Goal: Feedback & Contribution: Contribute content

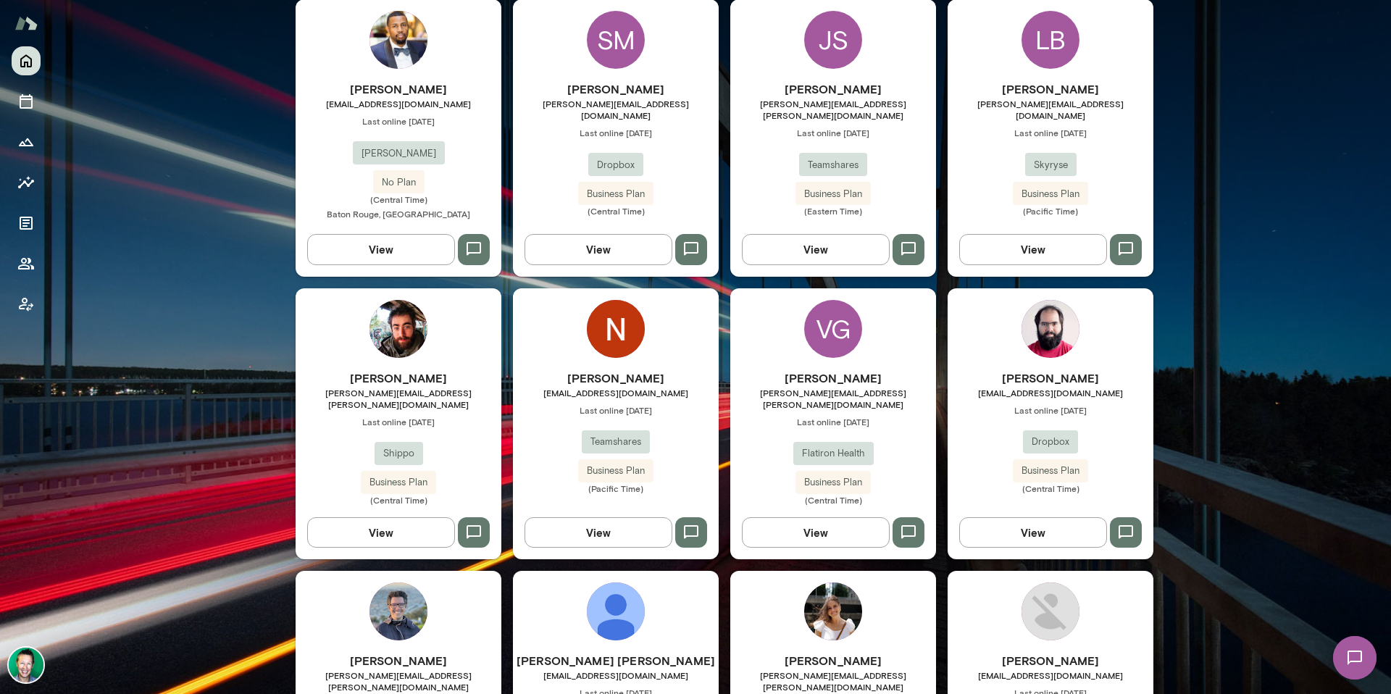
scroll to position [688, 0]
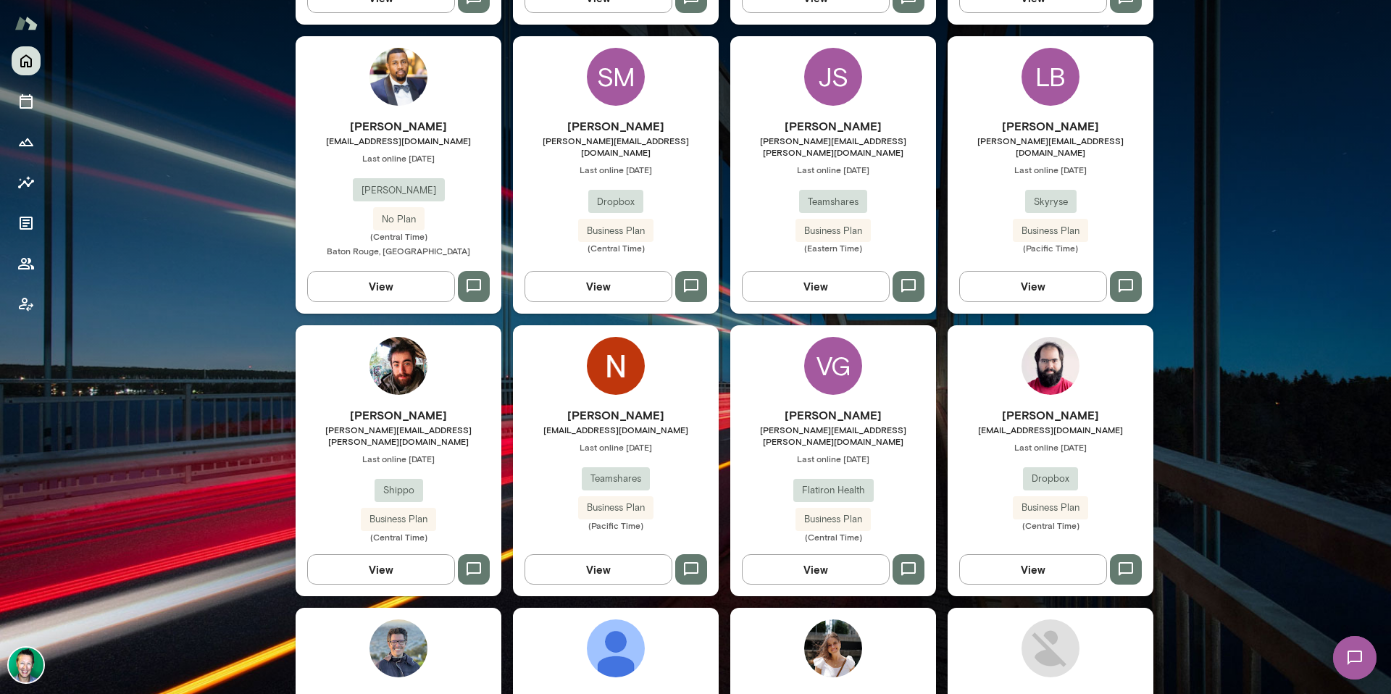
click at [620, 554] on button "View" at bounding box center [599, 569] width 148 height 30
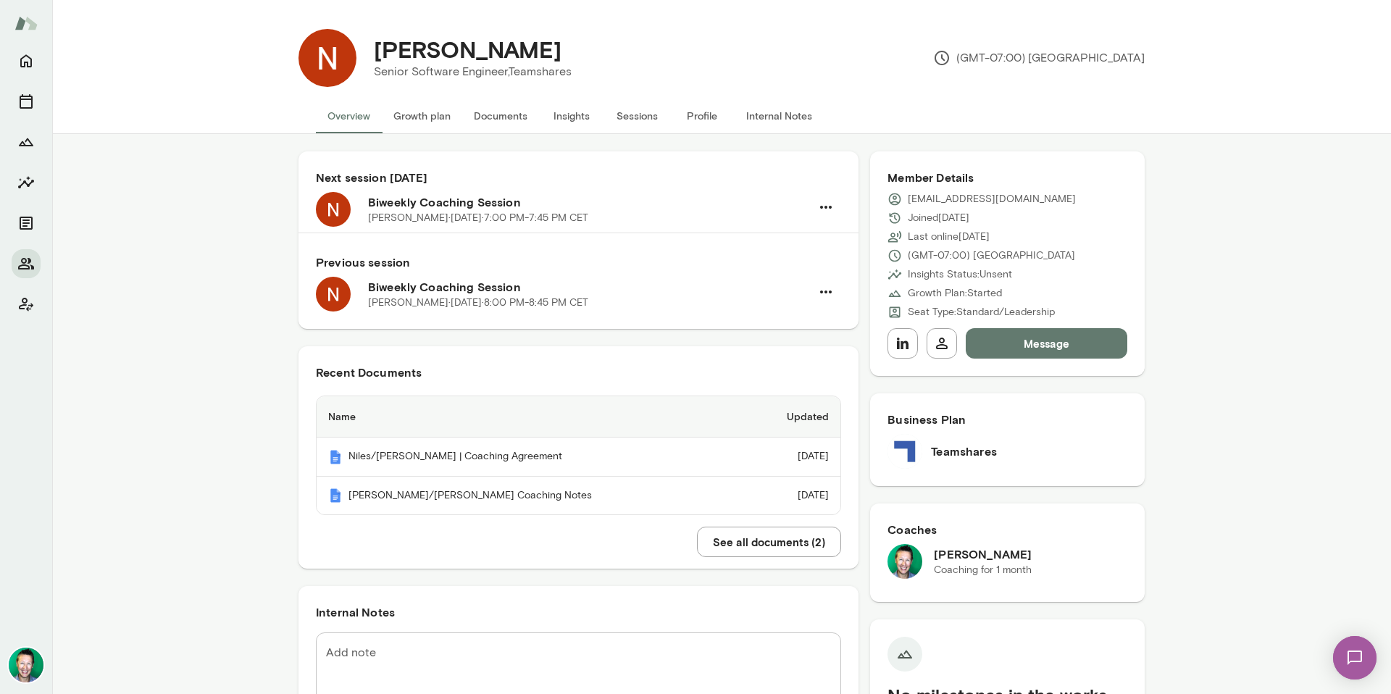
click at [498, 118] on button "Documents" at bounding box center [500, 116] width 77 height 35
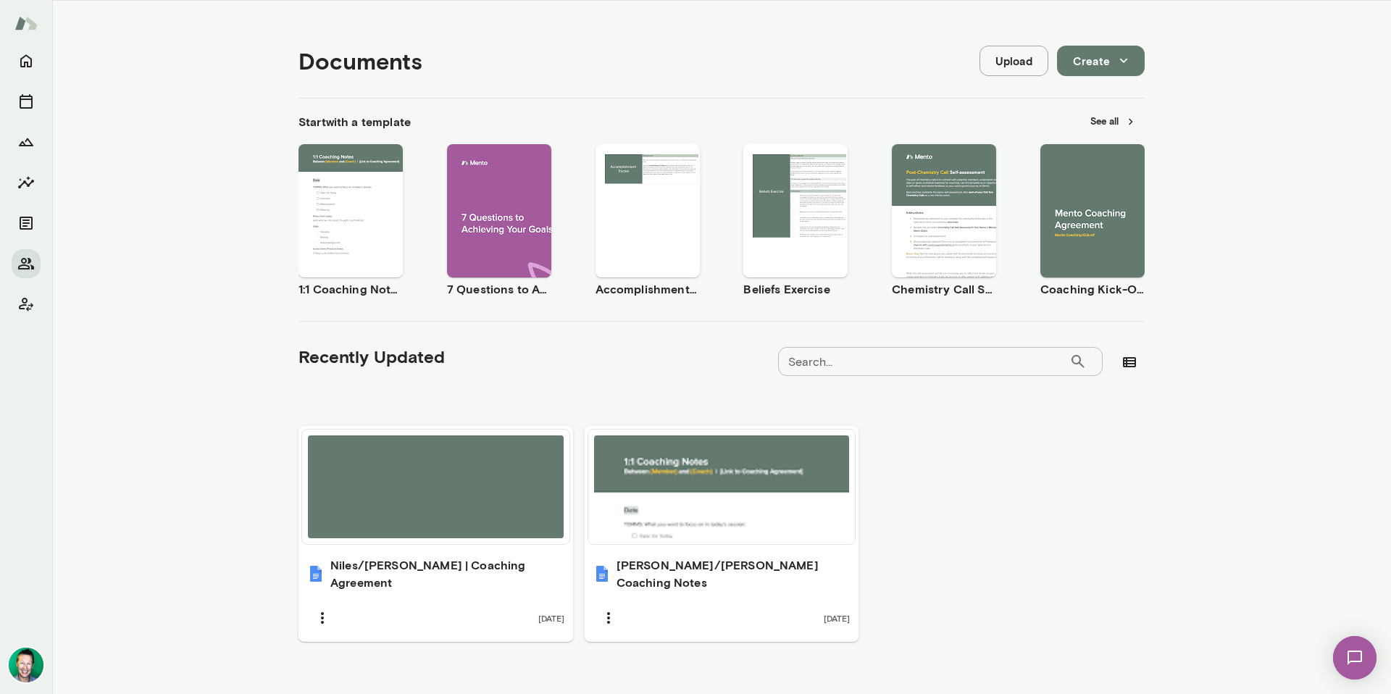
scroll to position [108, 0]
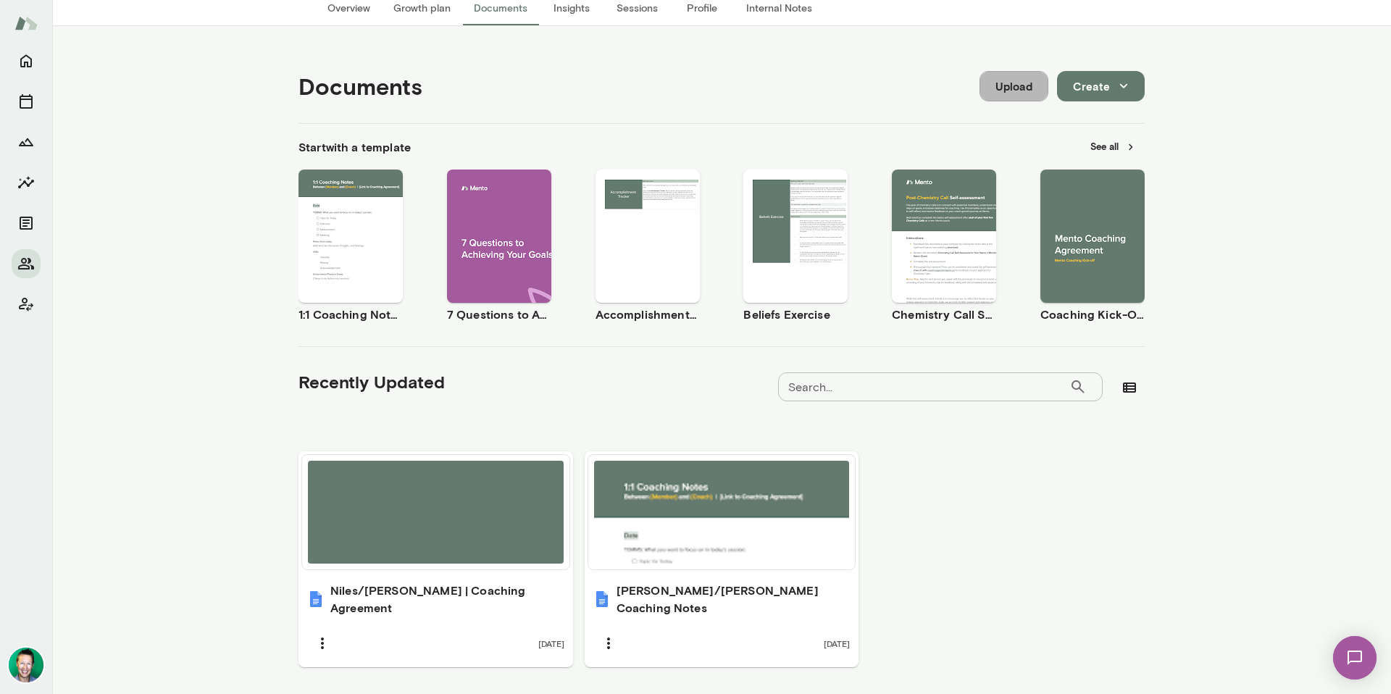
click at [1002, 87] on button "Upload" at bounding box center [1014, 86] width 69 height 30
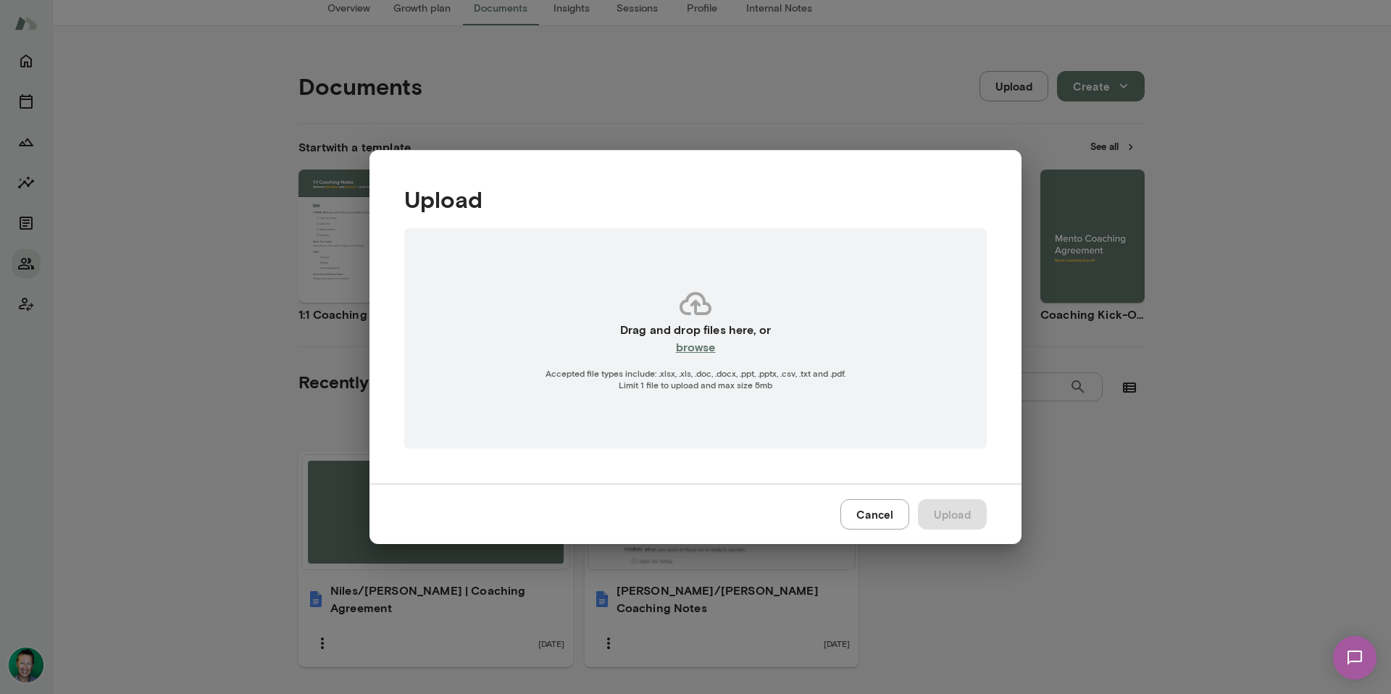
click at [702, 346] on h6 "browse" at bounding box center [696, 346] width 40 height 17
type input "**********"
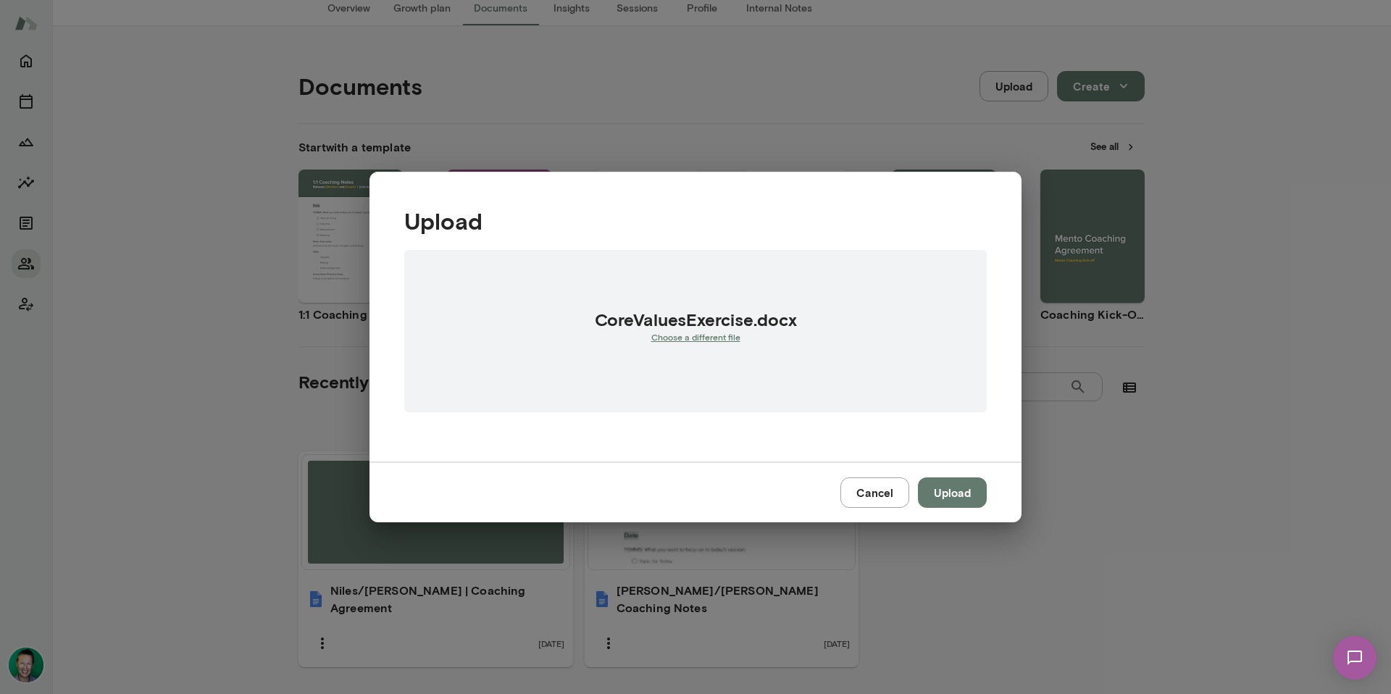
click at [945, 483] on button "Upload" at bounding box center [952, 493] width 69 height 30
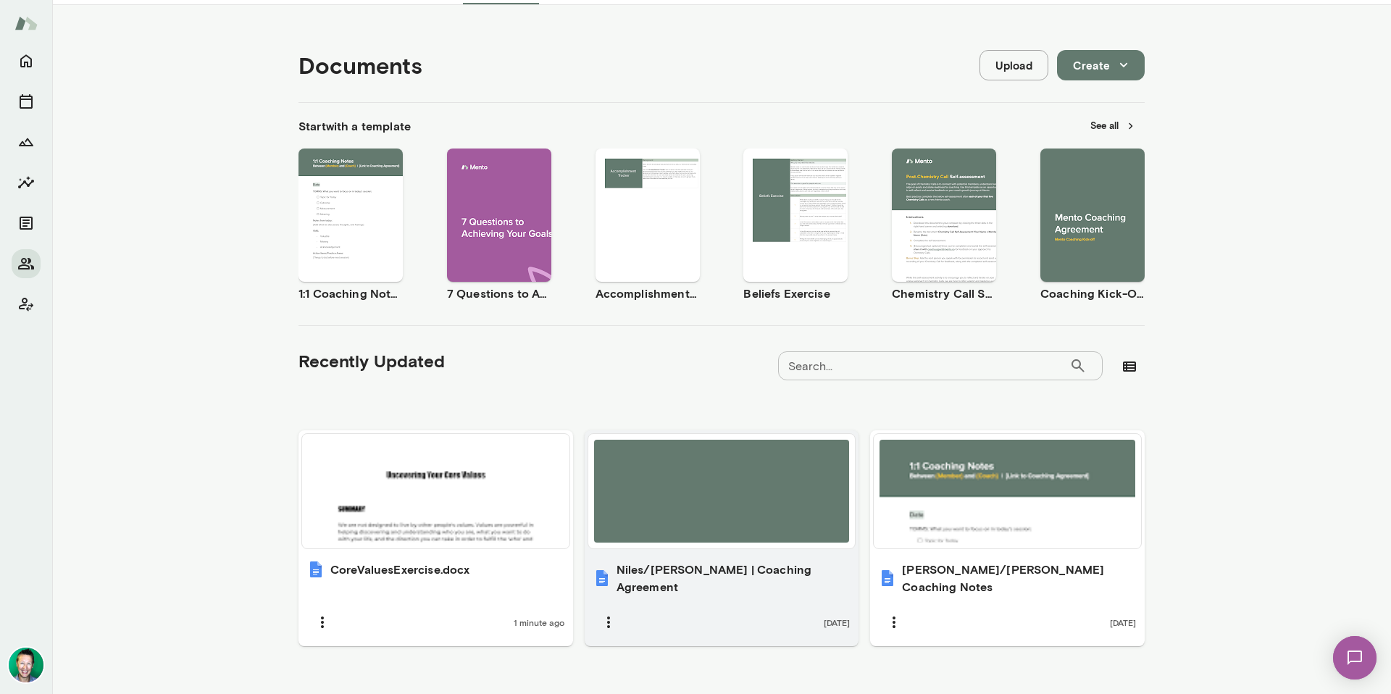
scroll to position [133, 0]
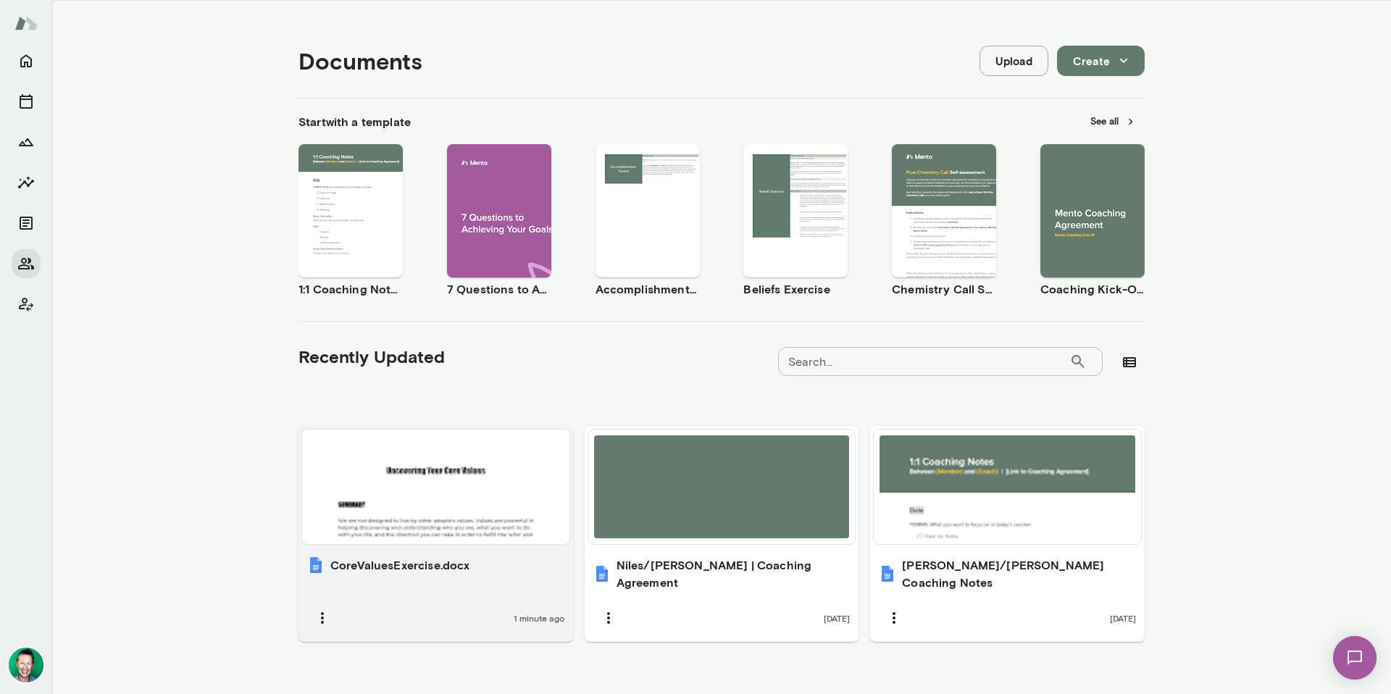
click at [423, 516] on div at bounding box center [436, 487] width 256 height 103
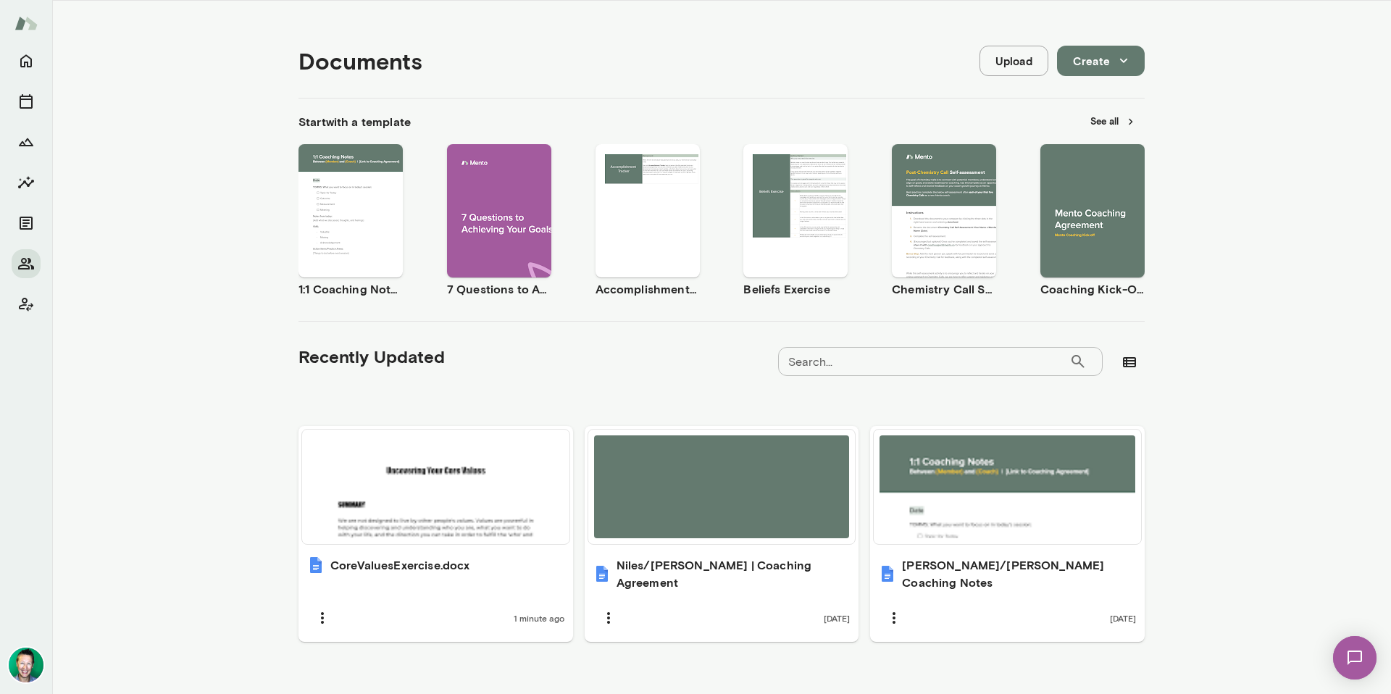
scroll to position [0, 0]
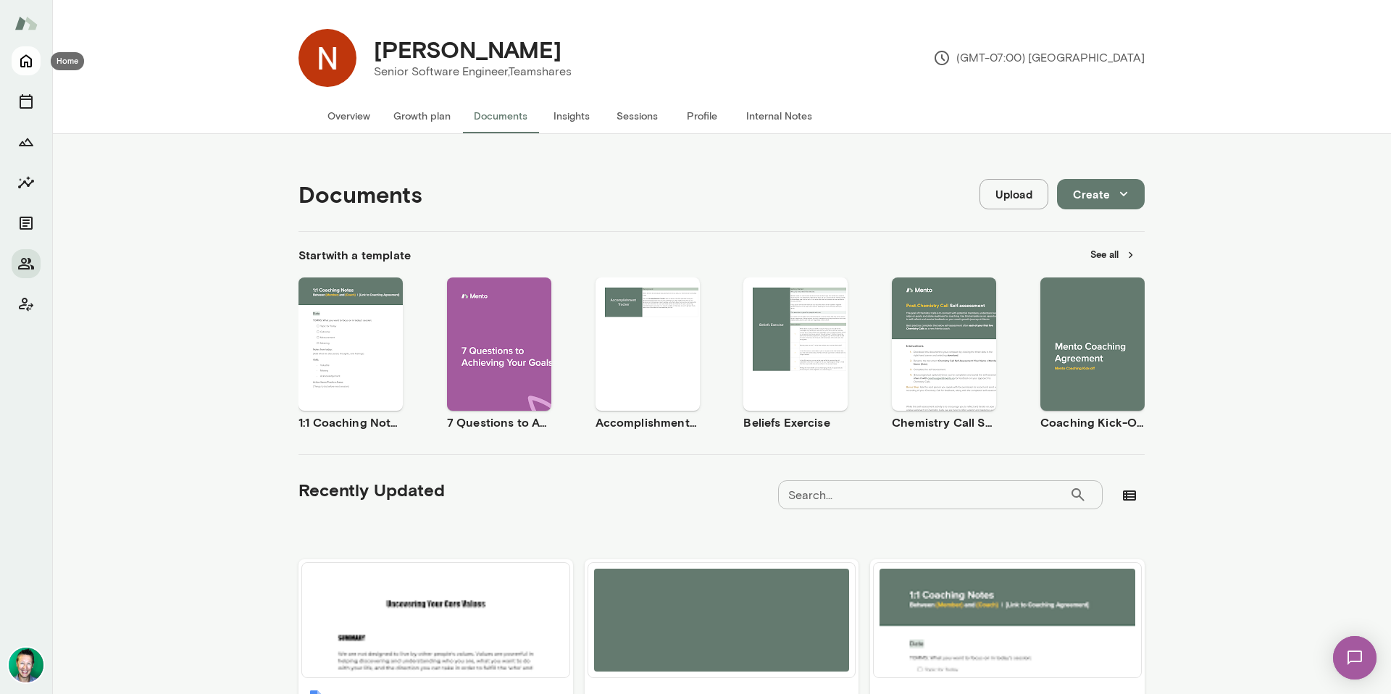
click at [17, 69] on button "Home" at bounding box center [26, 60] width 29 height 29
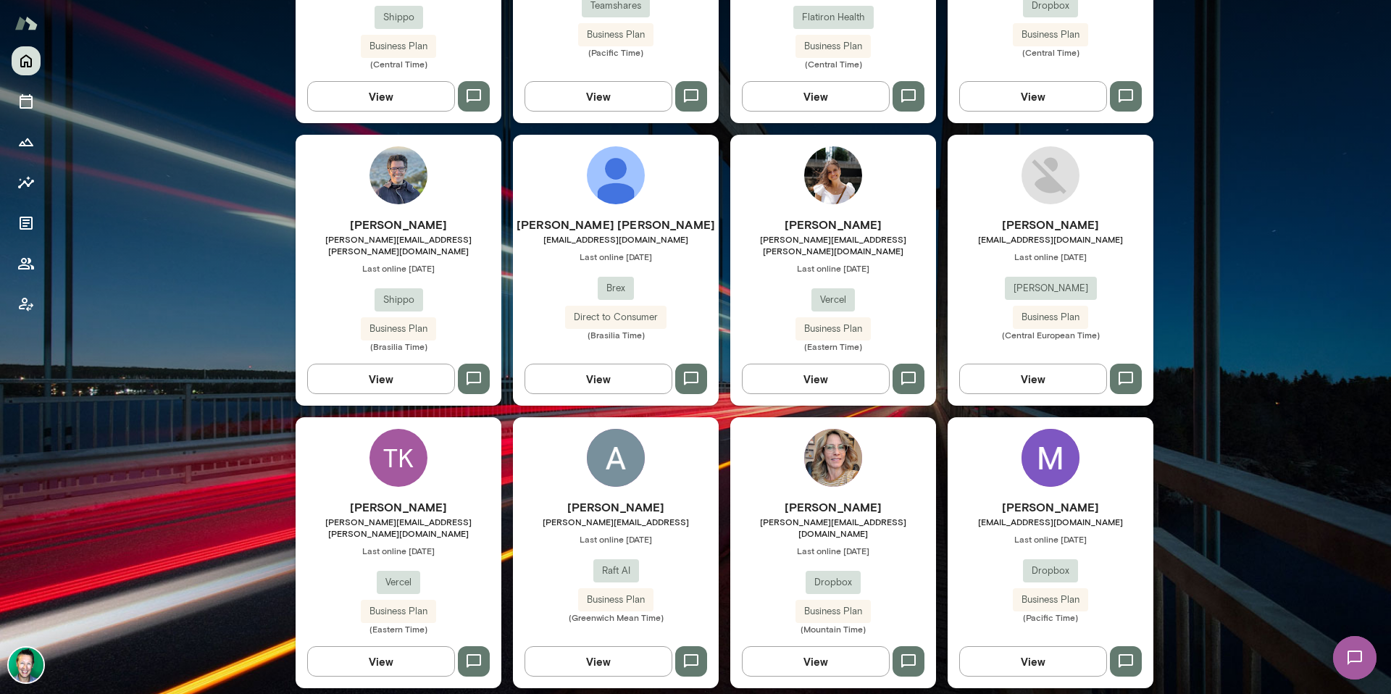
scroll to position [1175, 0]
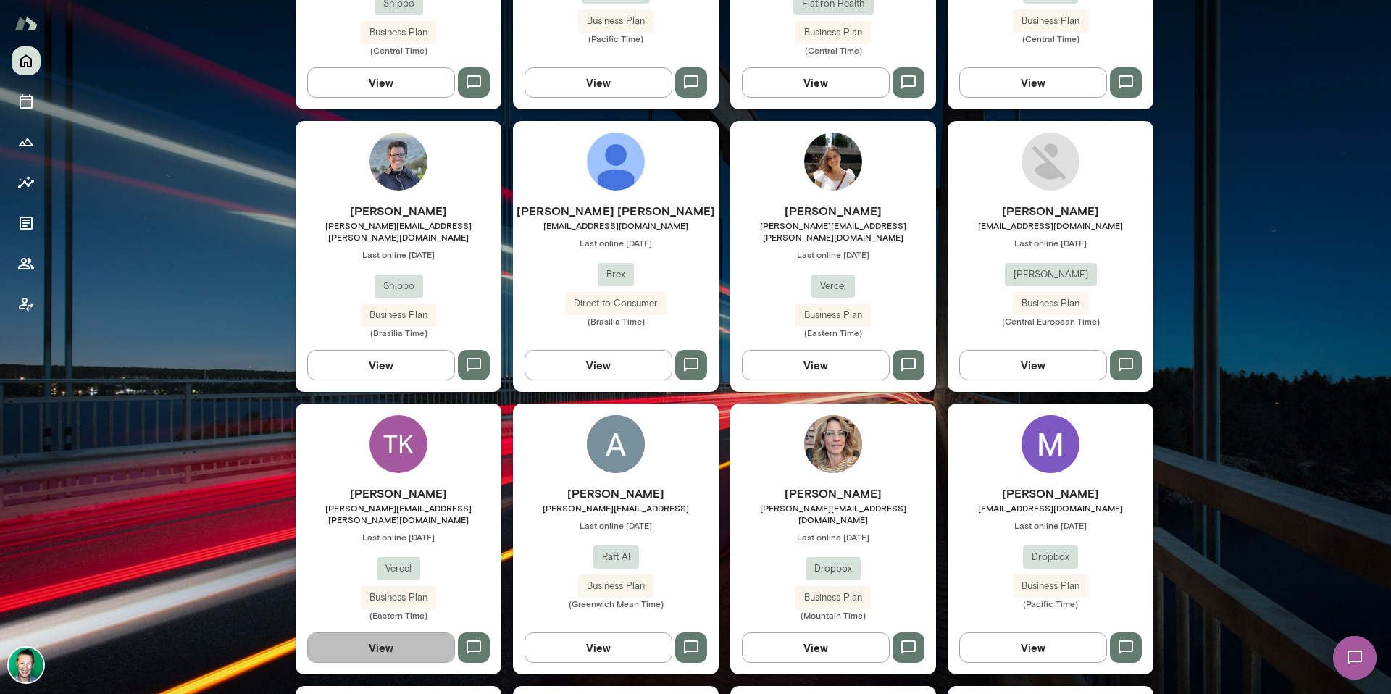
click at [406, 633] on button "View" at bounding box center [381, 648] width 148 height 30
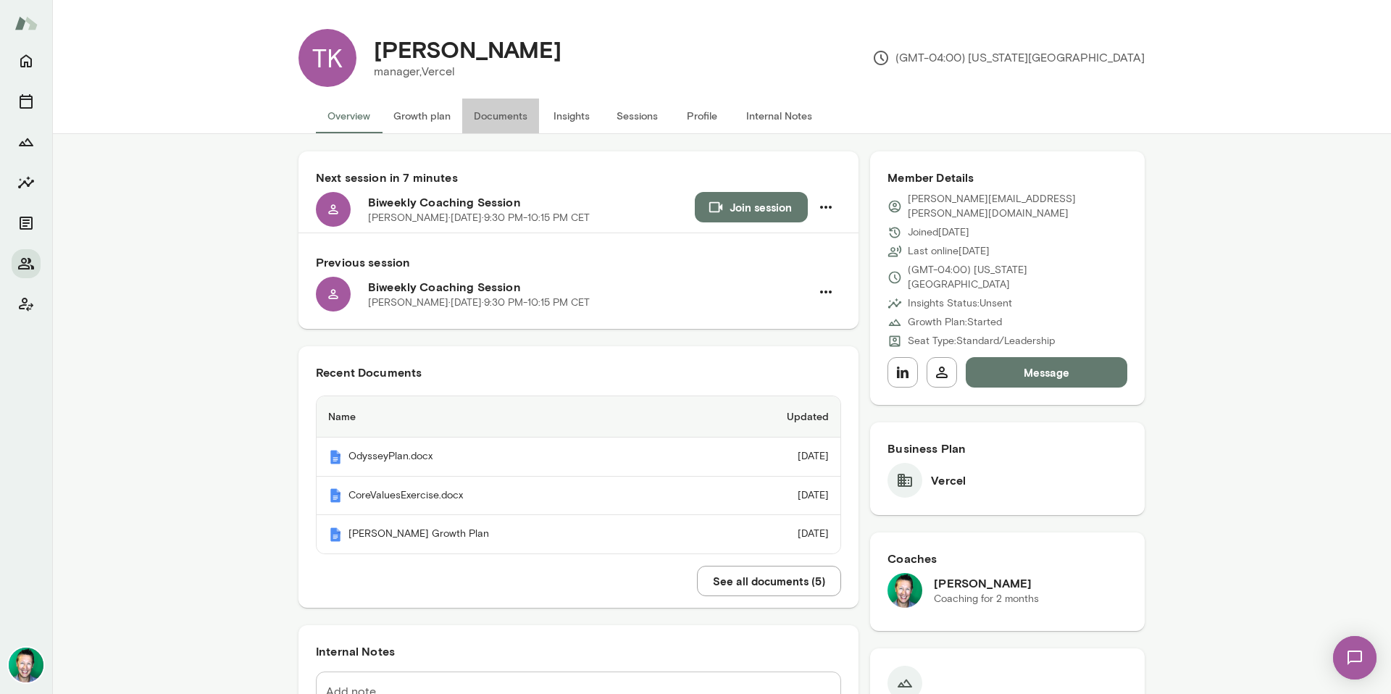
click at [512, 119] on button "Documents" at bounding box center [500, 116] width 77 height 35
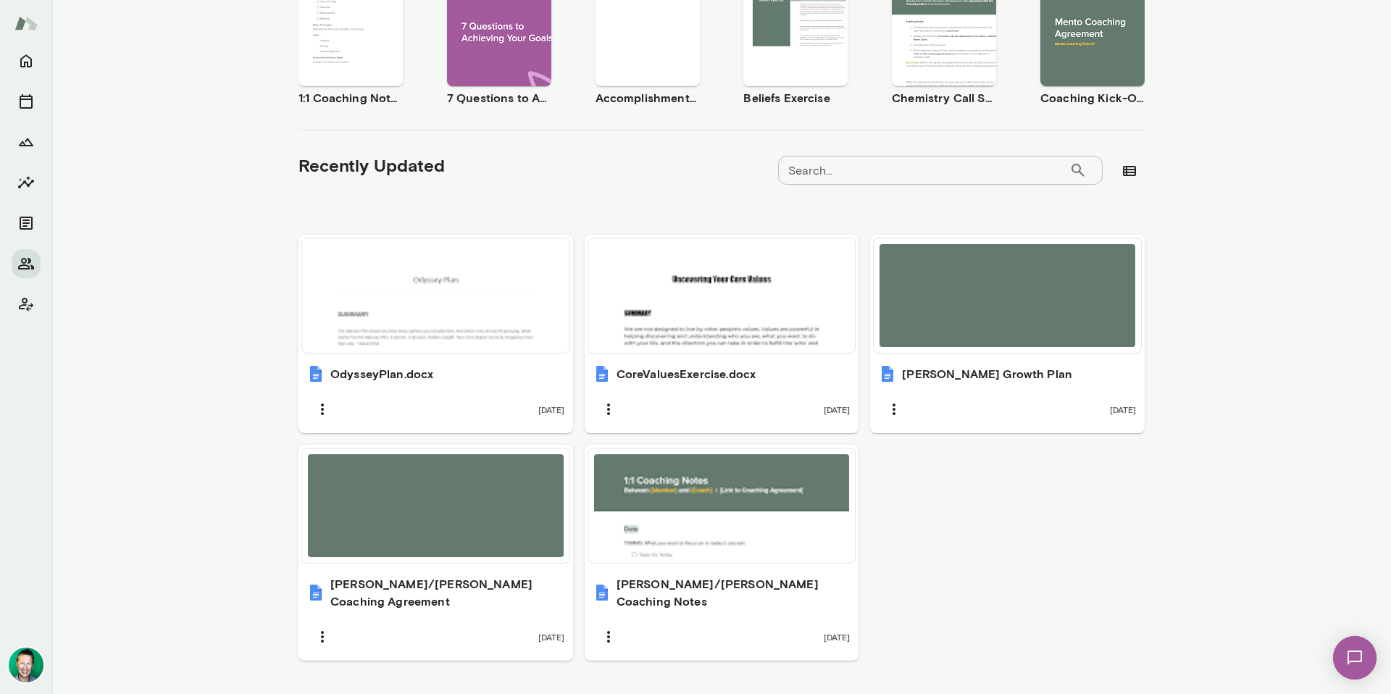
scroll to position [326, 0]
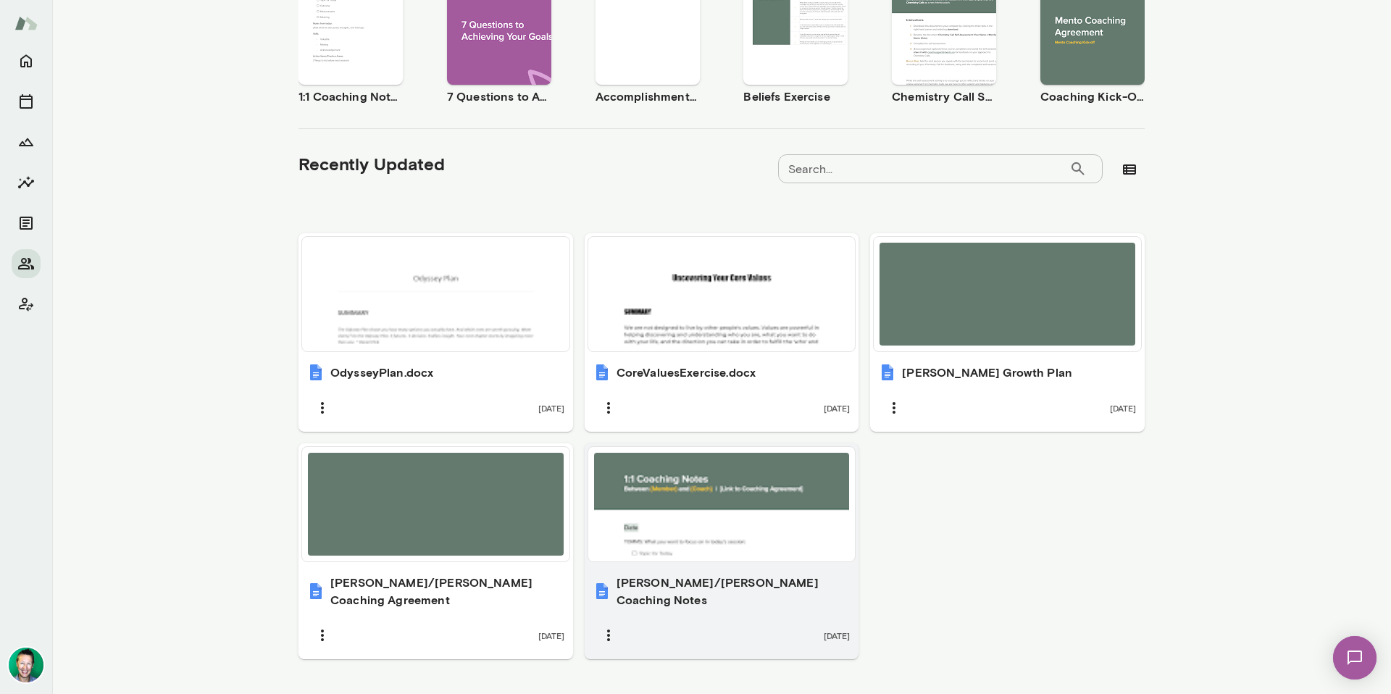
click at [648, 489] on div at bounding box center [722, 504] width 256 height 103
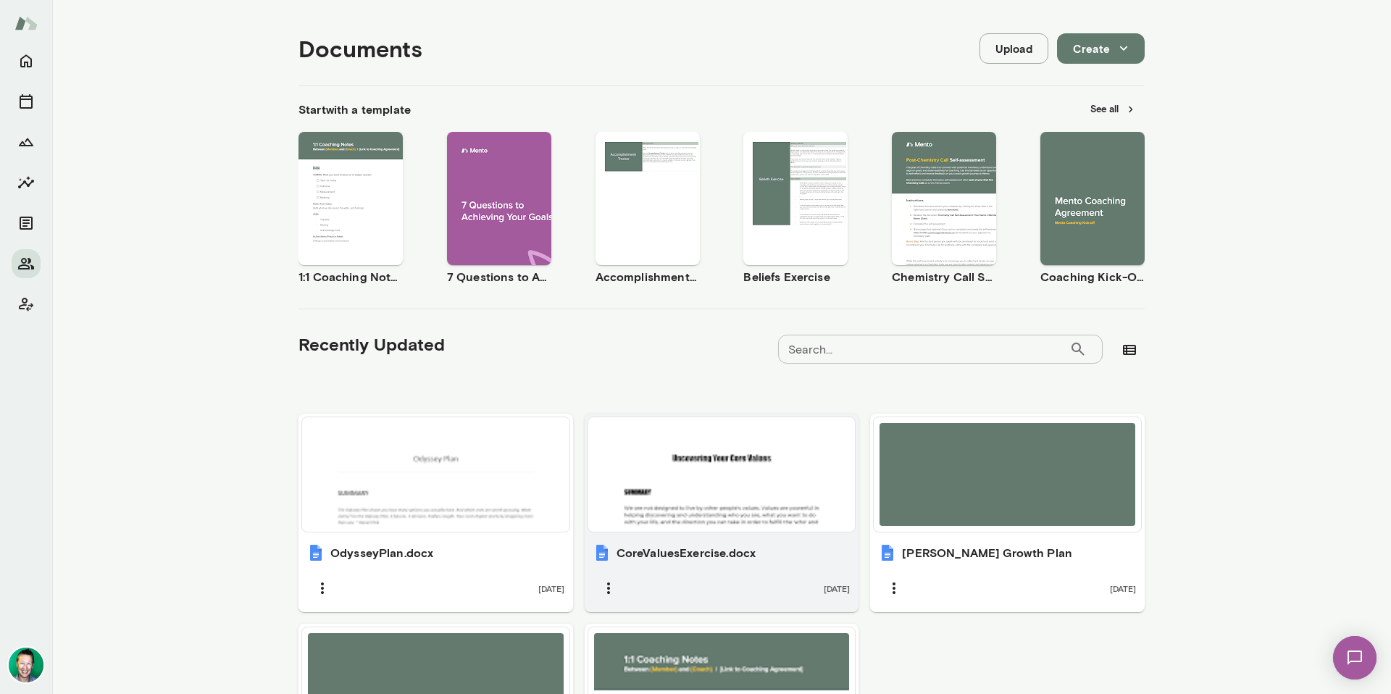
scroll to position [202, 0]
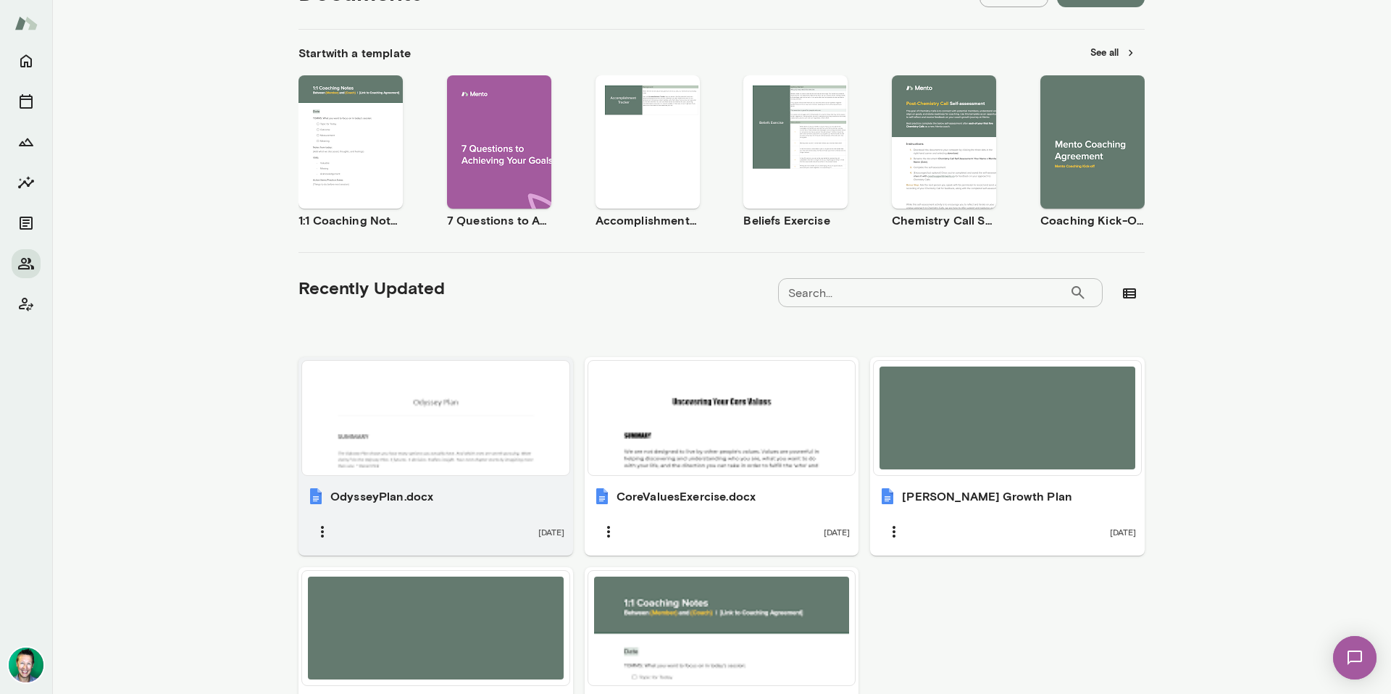
click at [417, 433] on div at bounding box center [436, 418] width 256 height 103
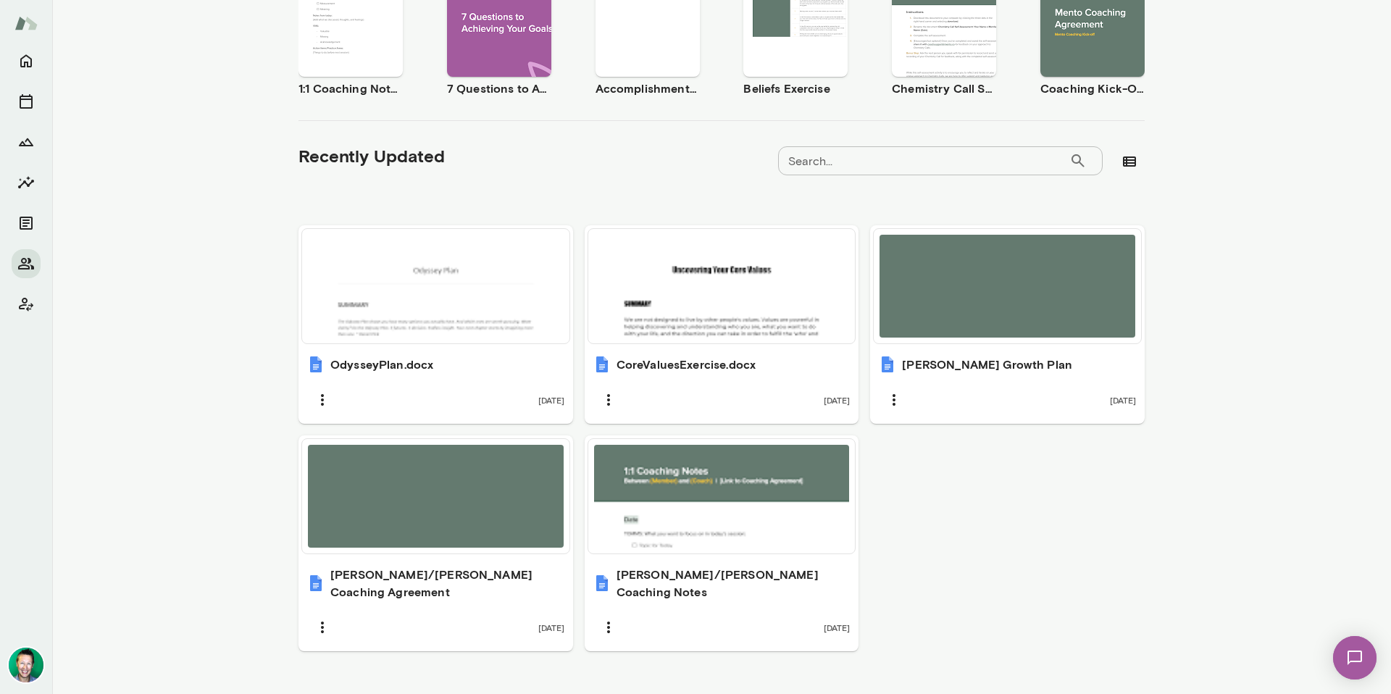
scroll to position [344, 0]
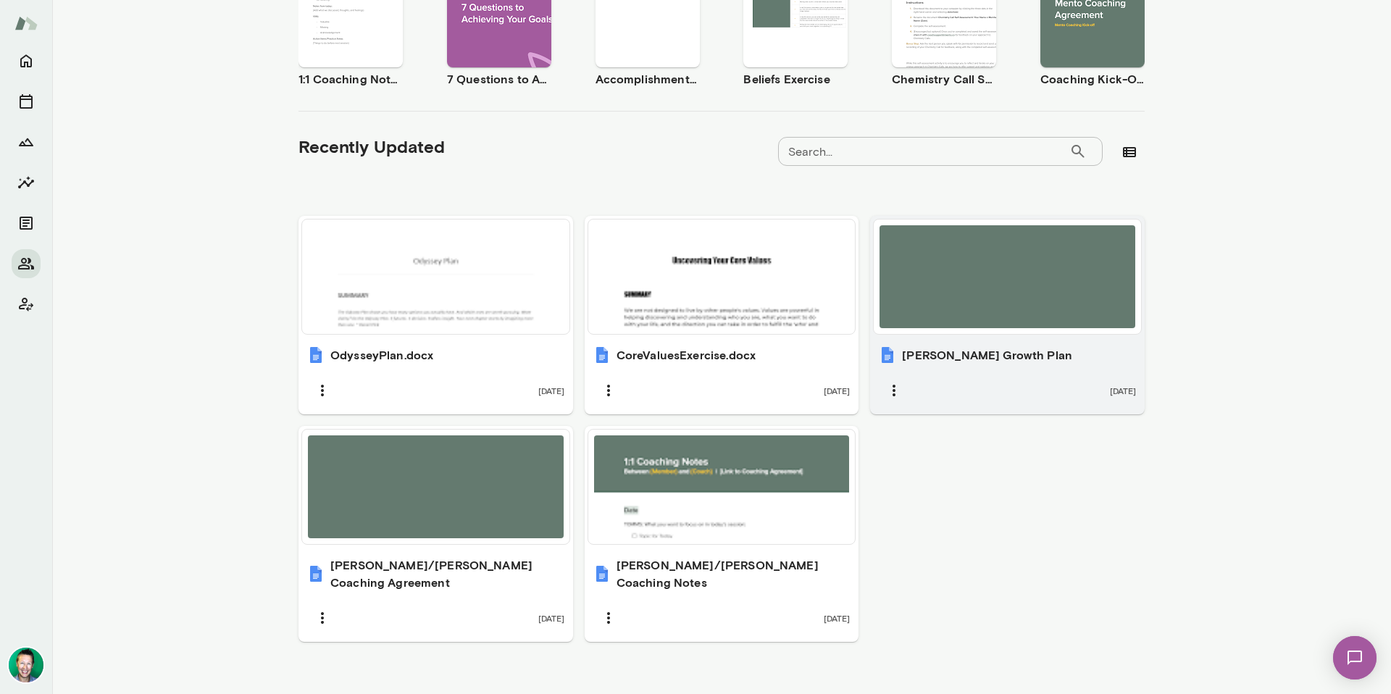
click at [943, 312] on div at bounding box center [1008, 276] width 256 height 103
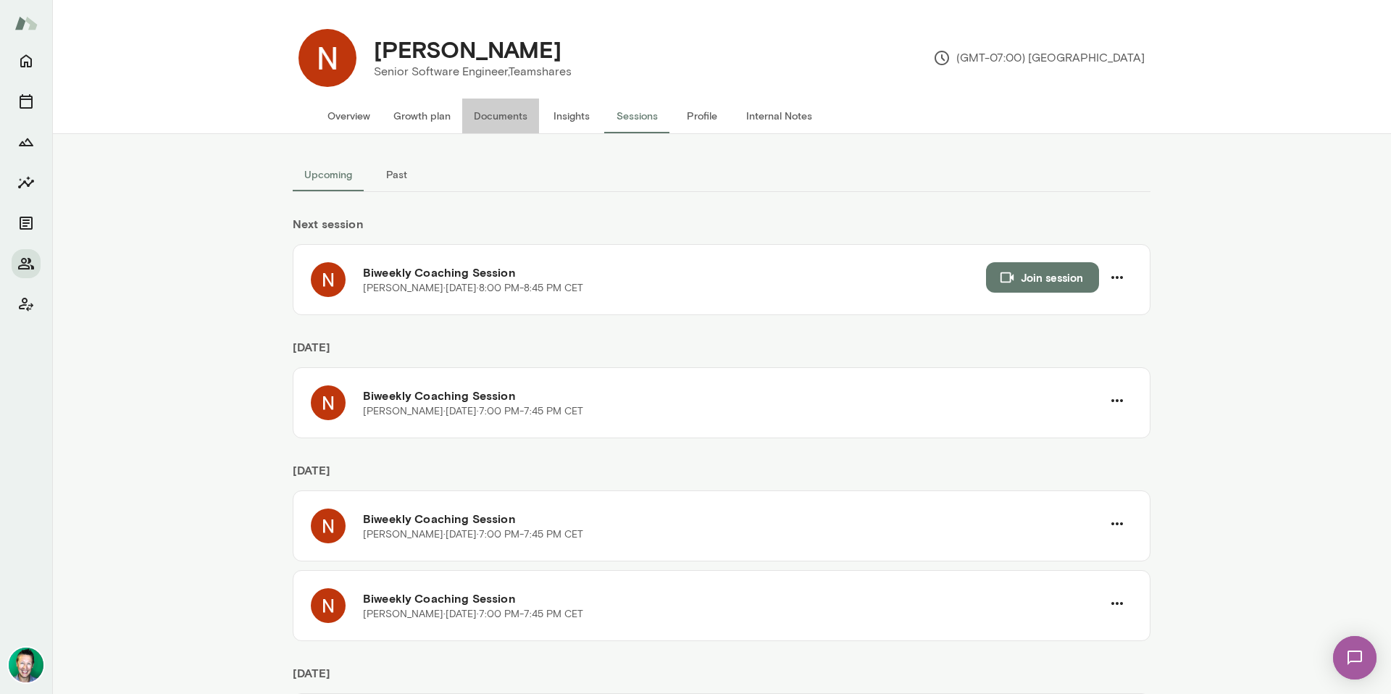
click at [515, 115] on button "Documents" at bounding box center [500, 116] width 77 height 35
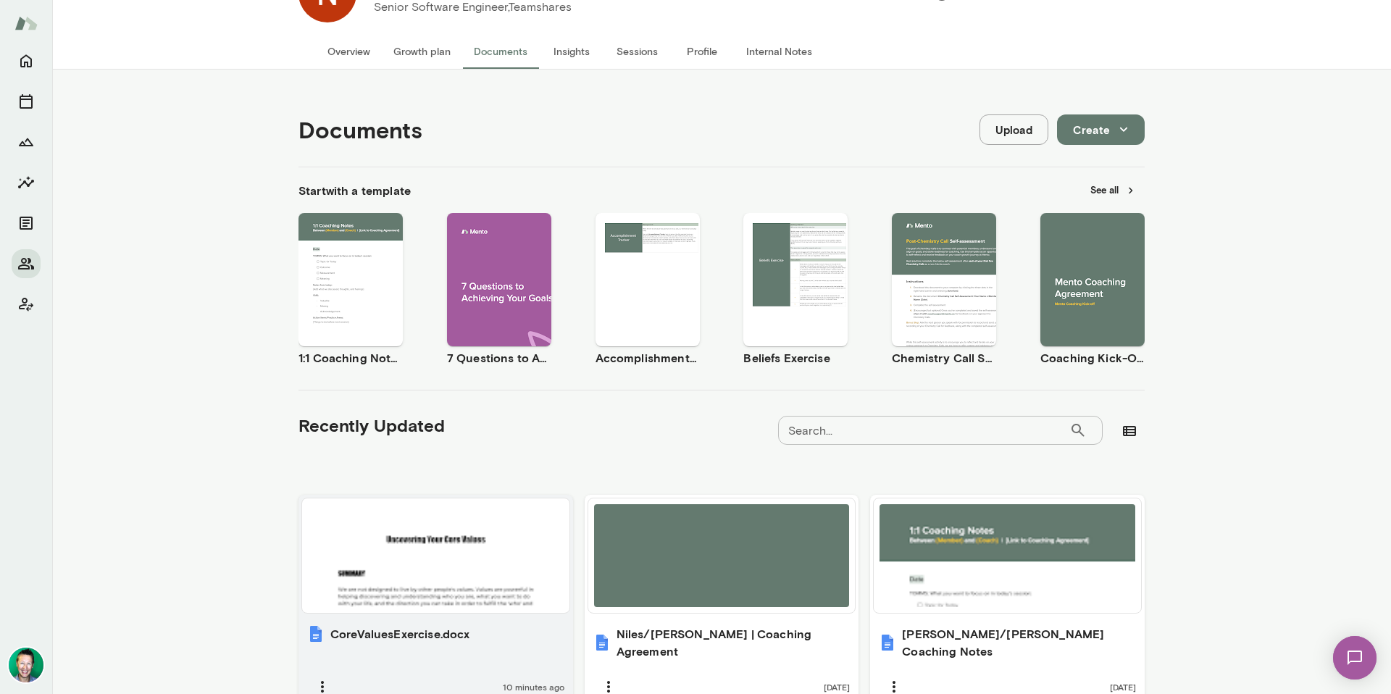
scroll to position [133, 0]
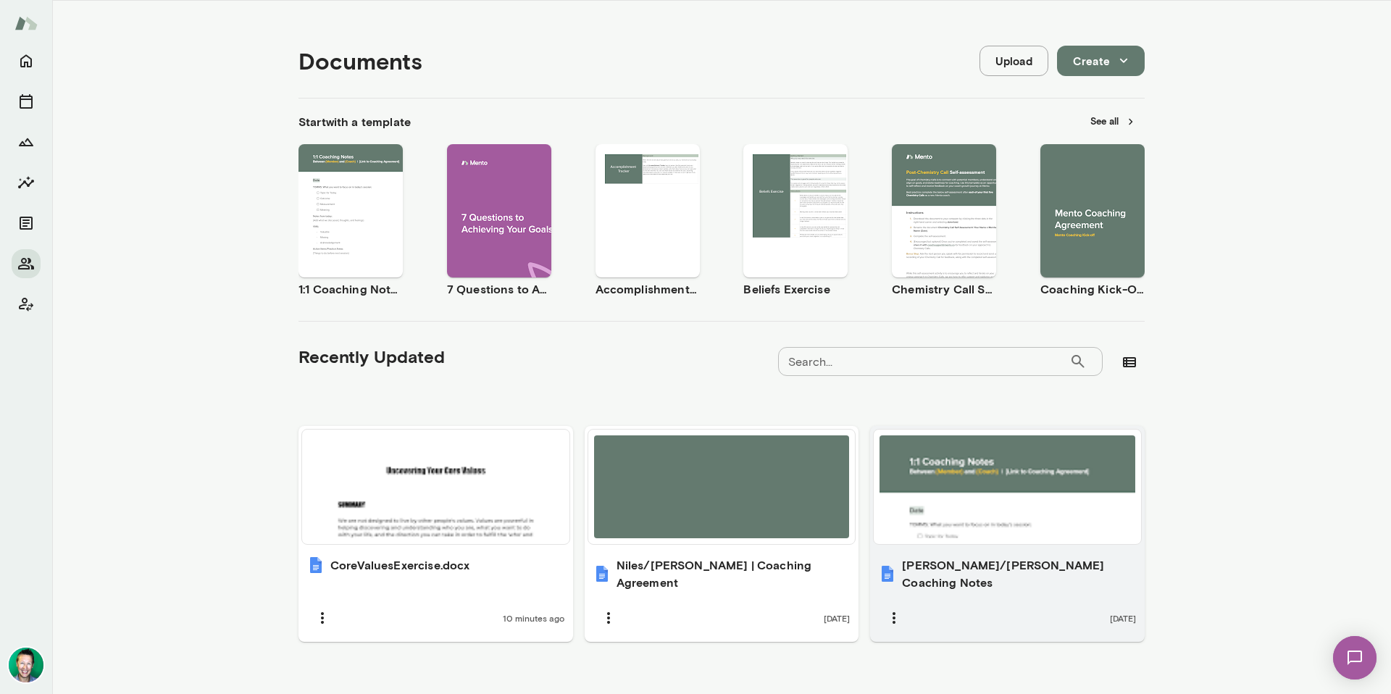
click at [920, 511] on div at bounding box center [1008, 487] width 256 height 103
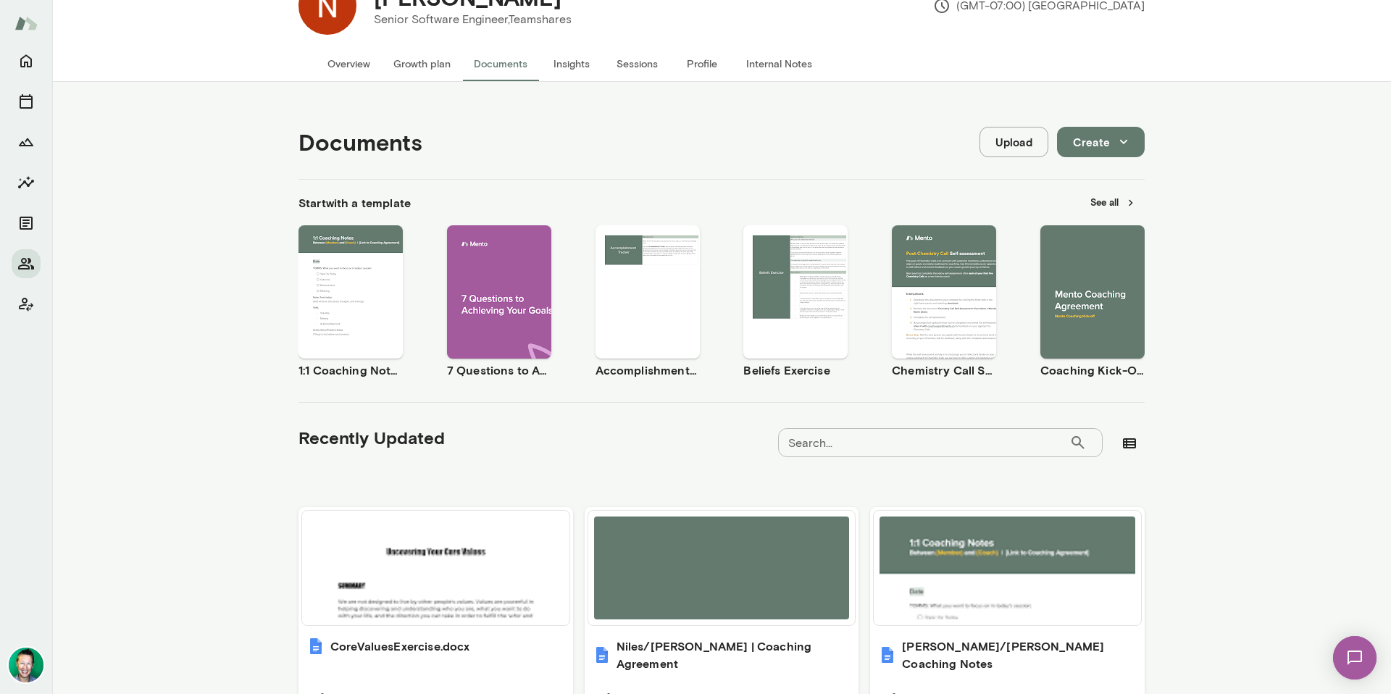
scroll to position [0, 0]
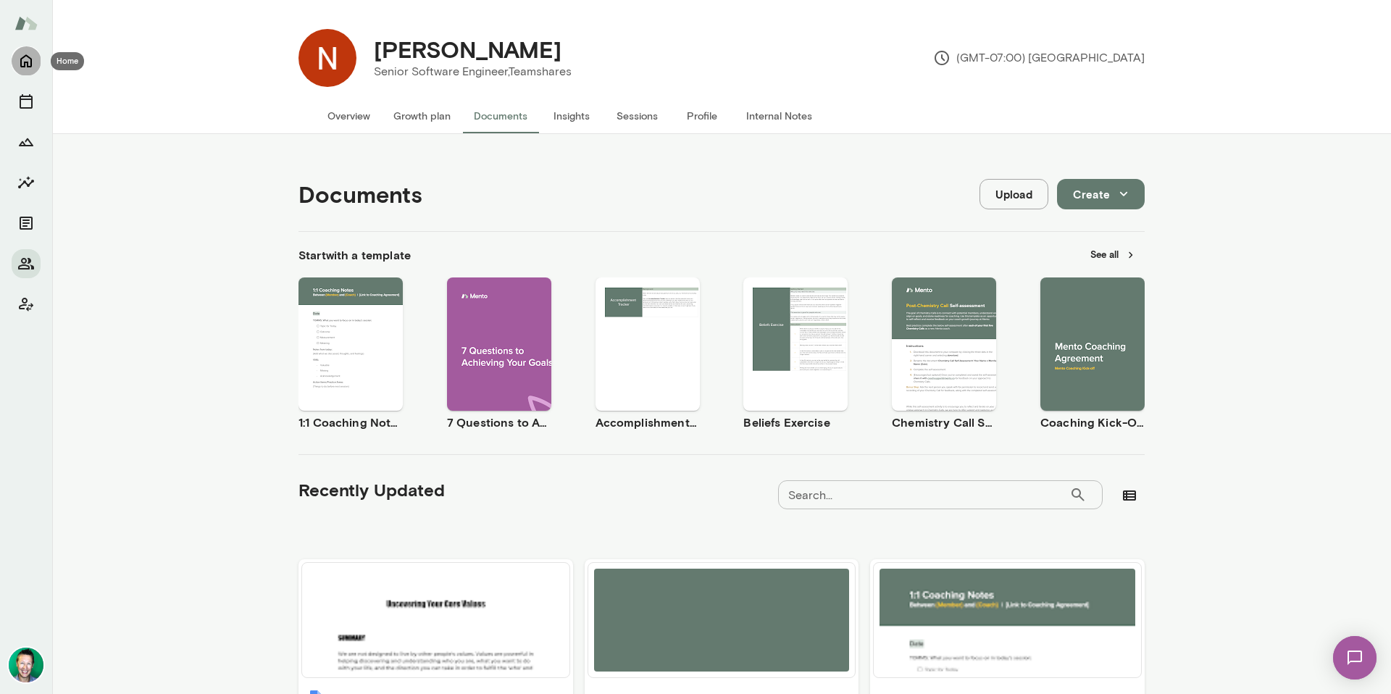
click at [23, 64] on icon "Home" at bounding box center [25, 60] width 17 height 17
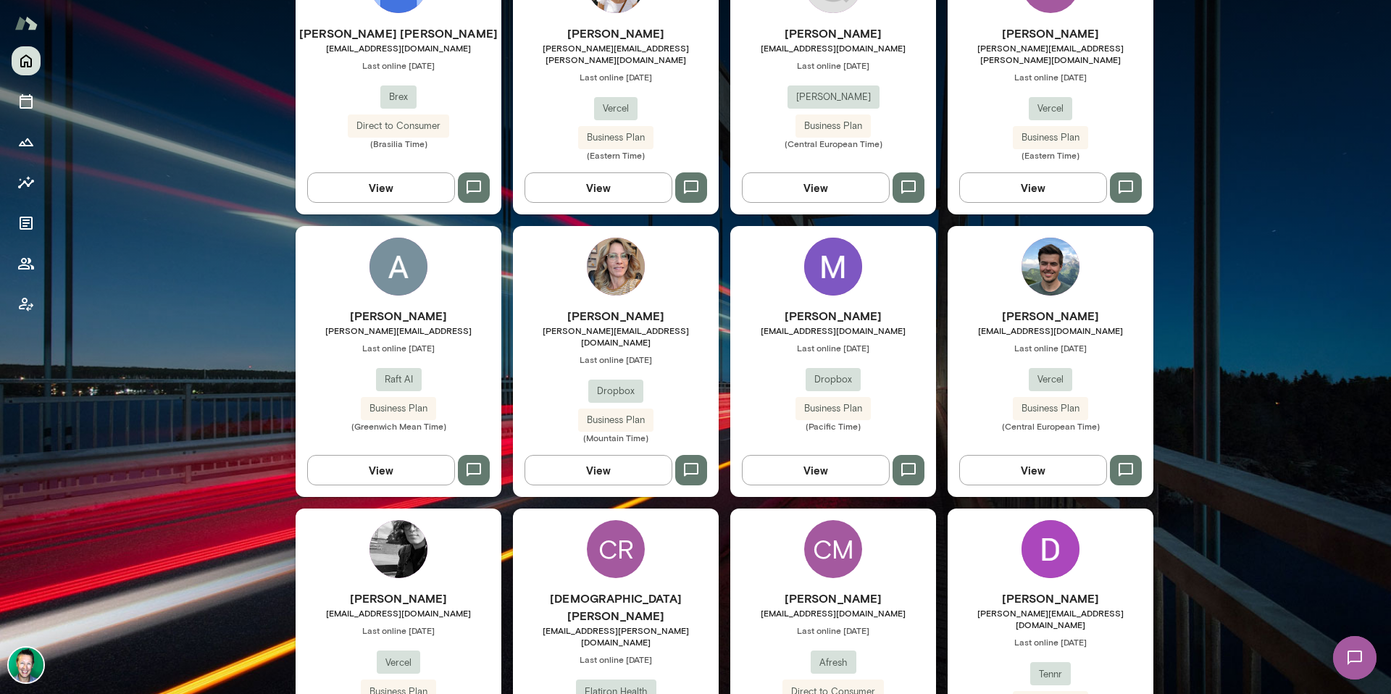
scroll to position [1525, 0]
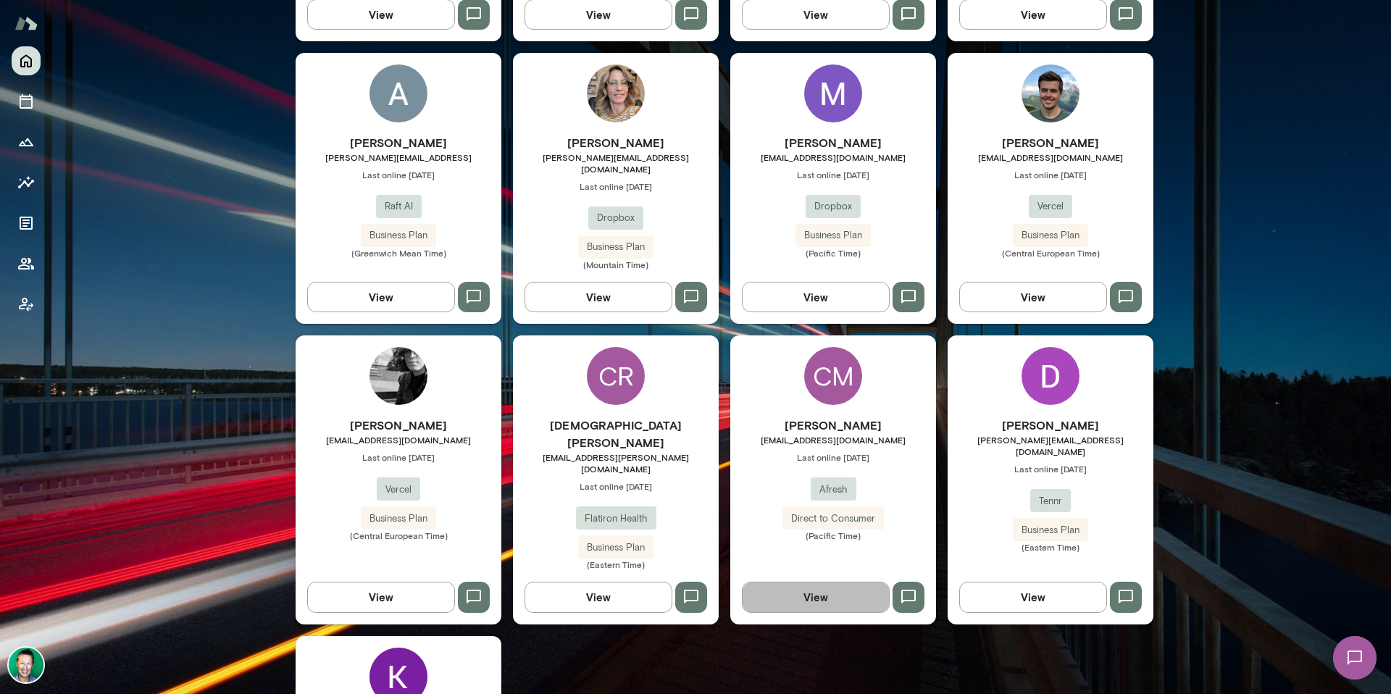
click at [813, 582] on button "View" at bounding box center [816, 597] width 148 height 30
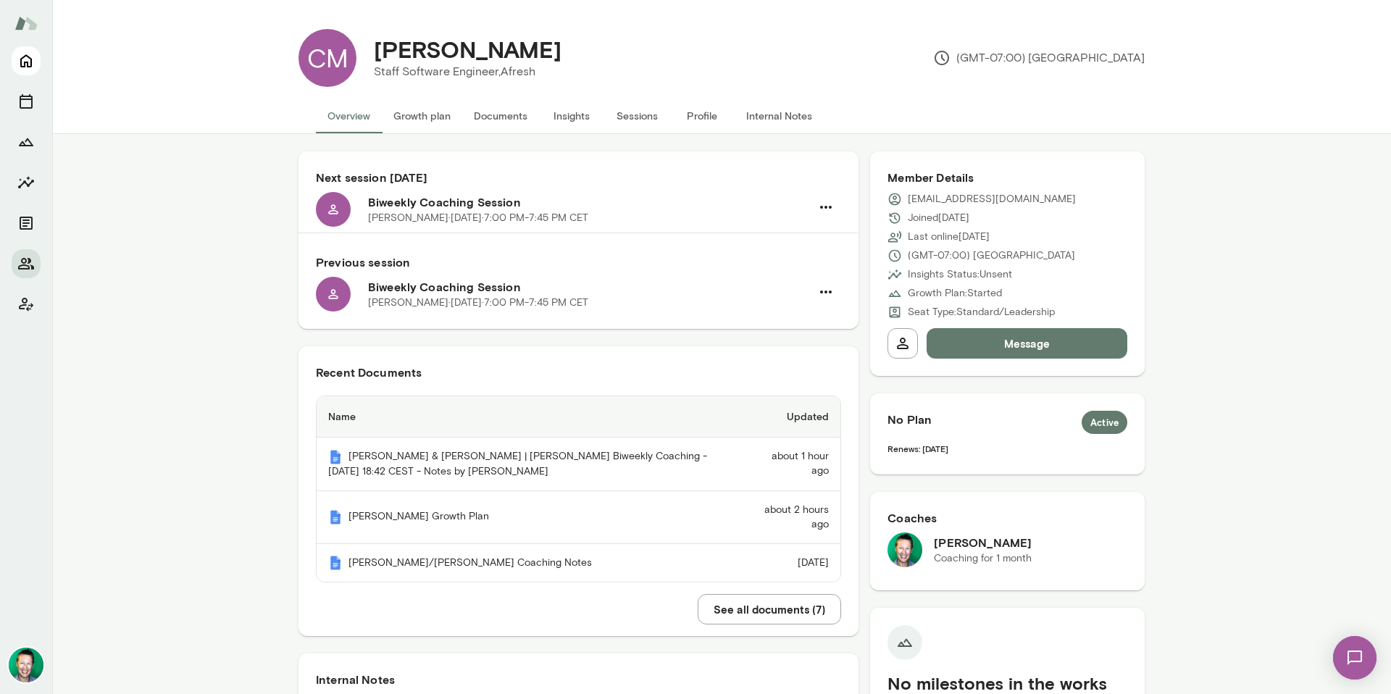
click at [16, 64] on button "Home" at bounding box center [26, 60] width 29 height 29
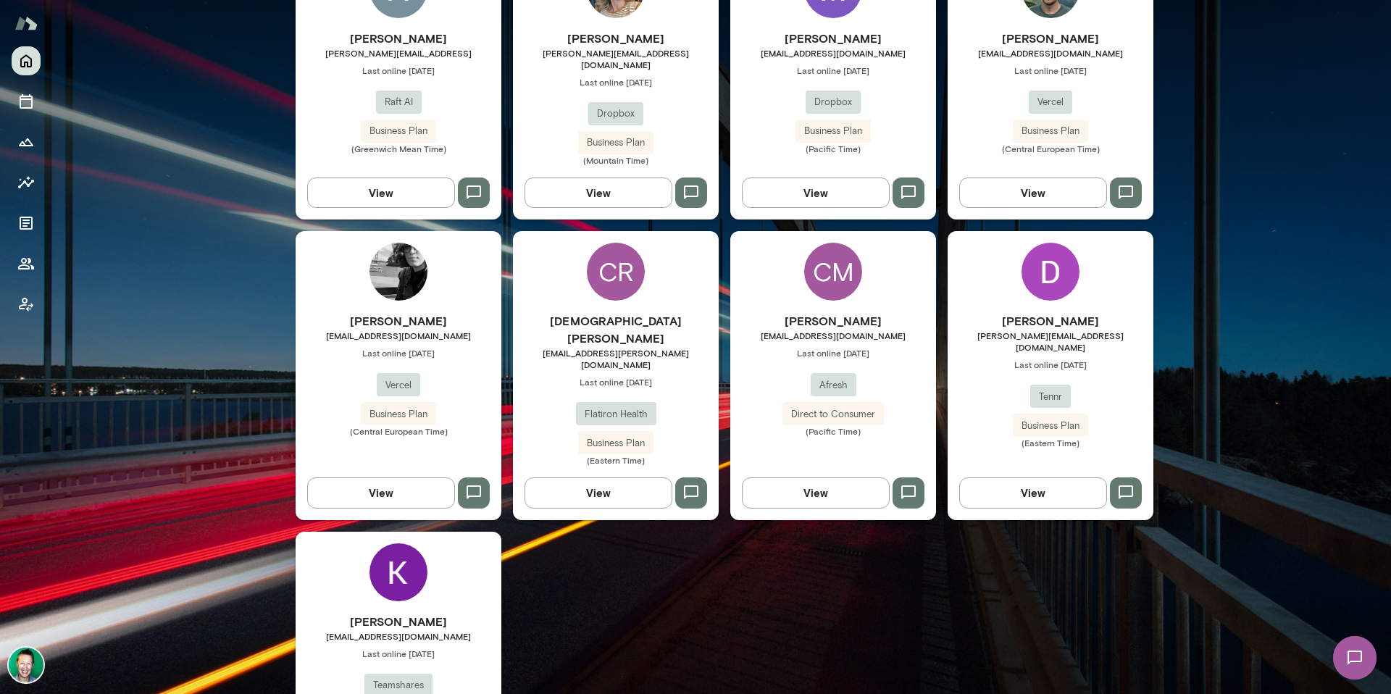
scroll to position [1669, 0]
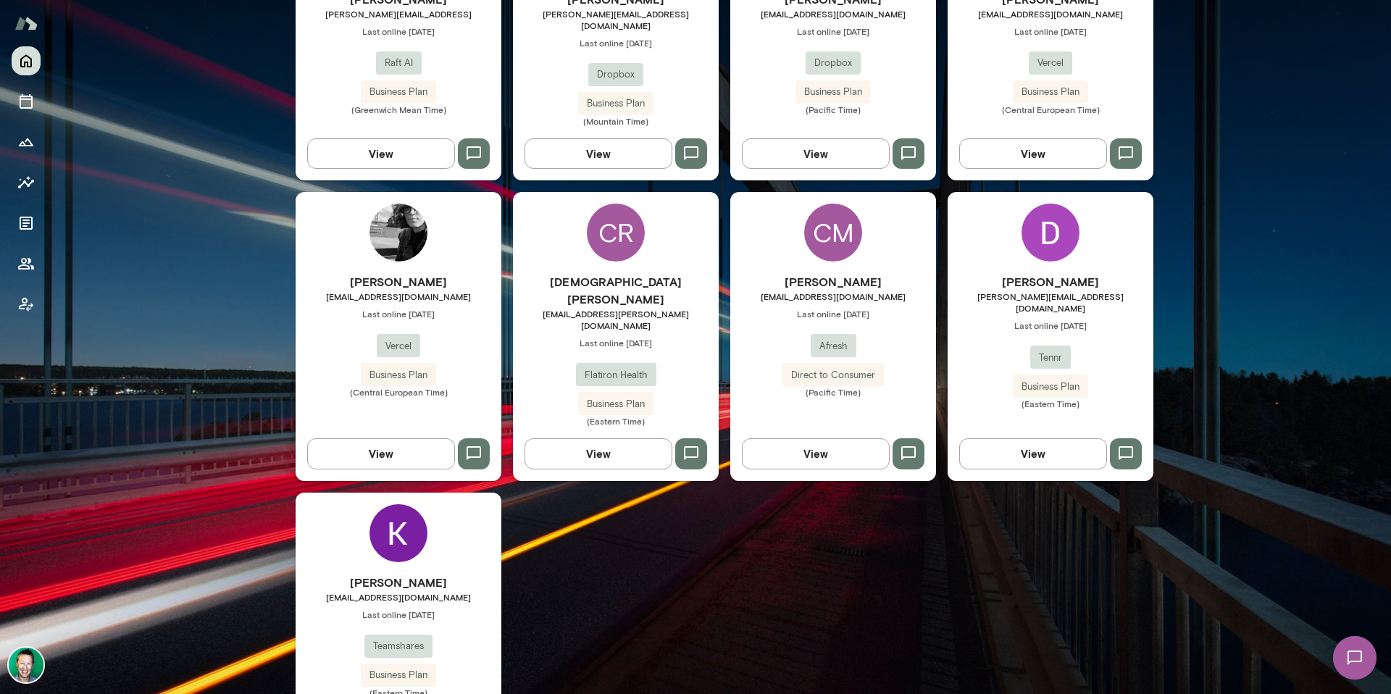
click at [27, 664] on img at bounding box center [26, 665] width 35 height 35
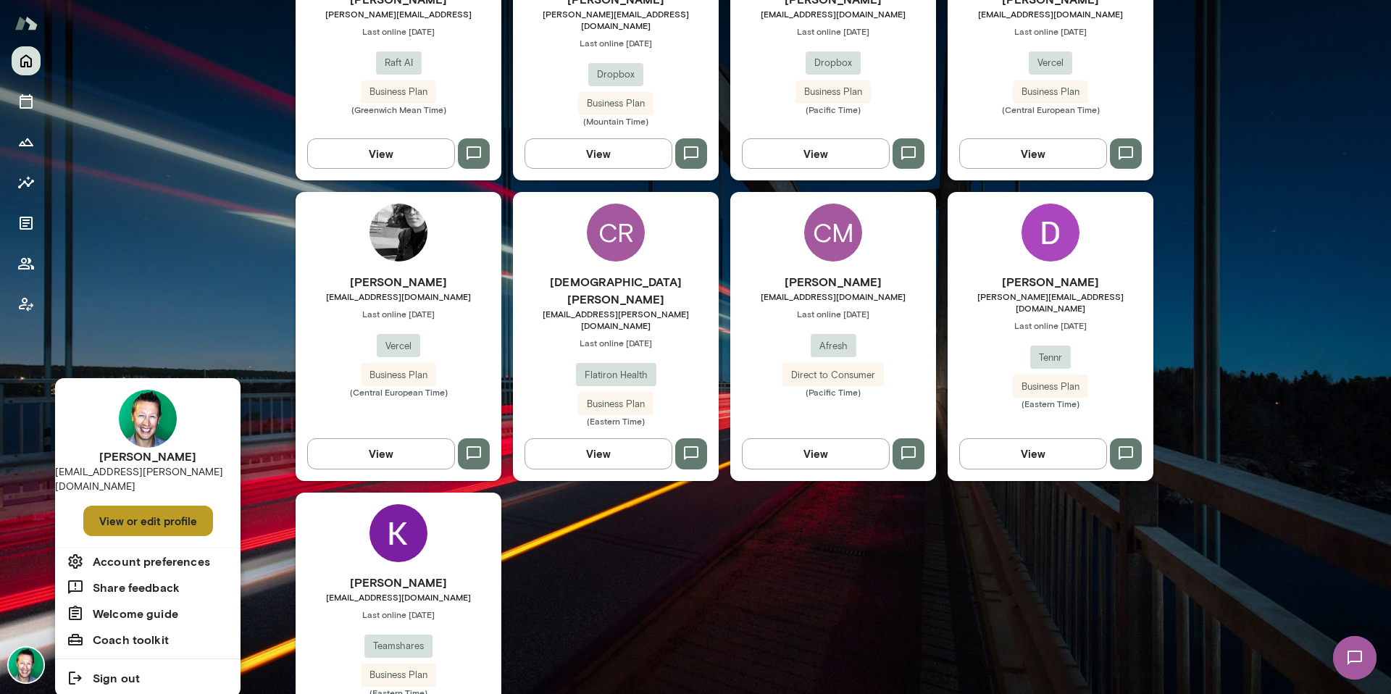
click at [136, 513] on button "View or edit profile" at bounding box center [148, 521] width 130 height 30
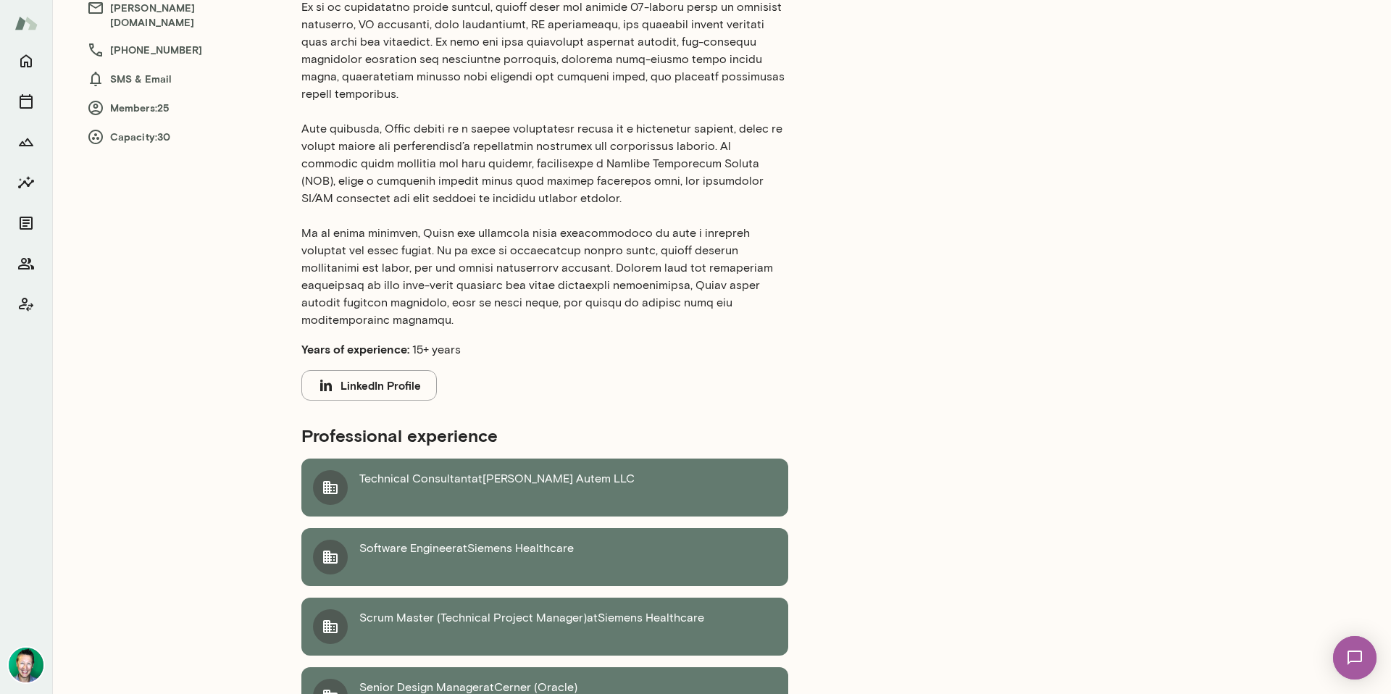
scroll to position [149, 0]
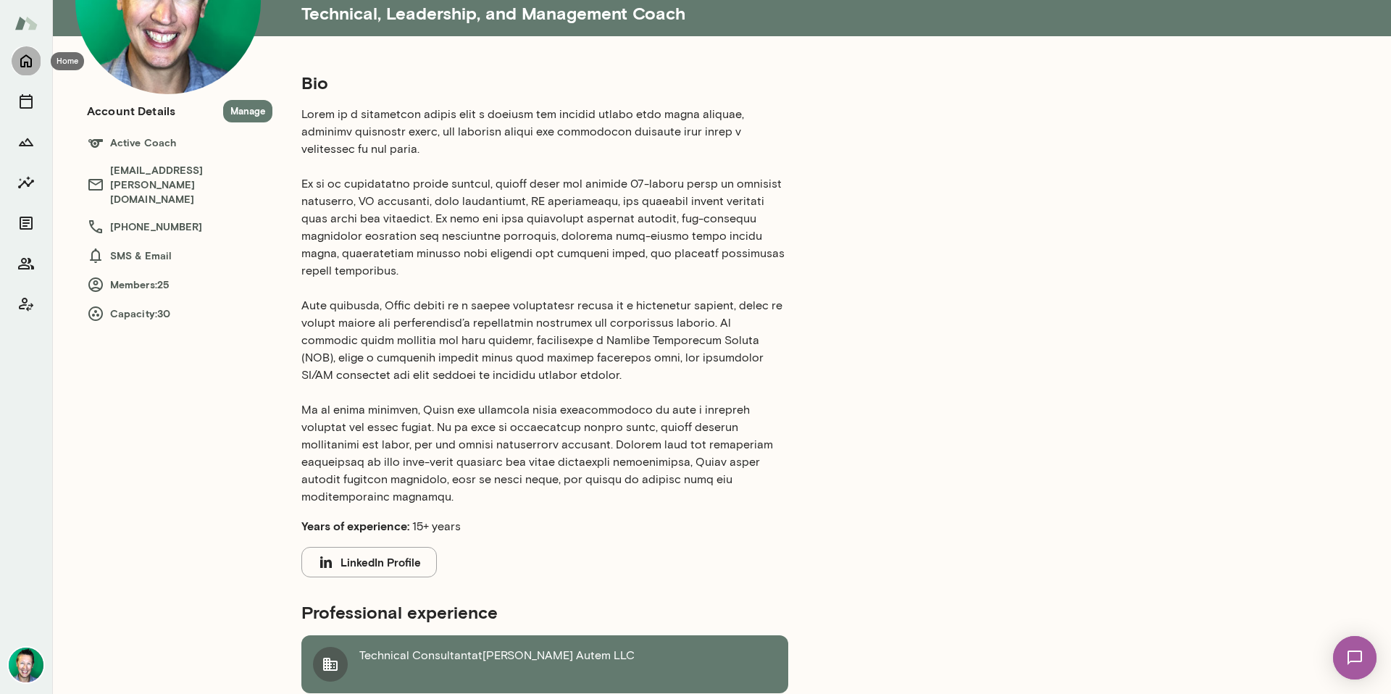
click at [33, 64] on icon "Home" at bounding box center [25, 60] width 17 height 17
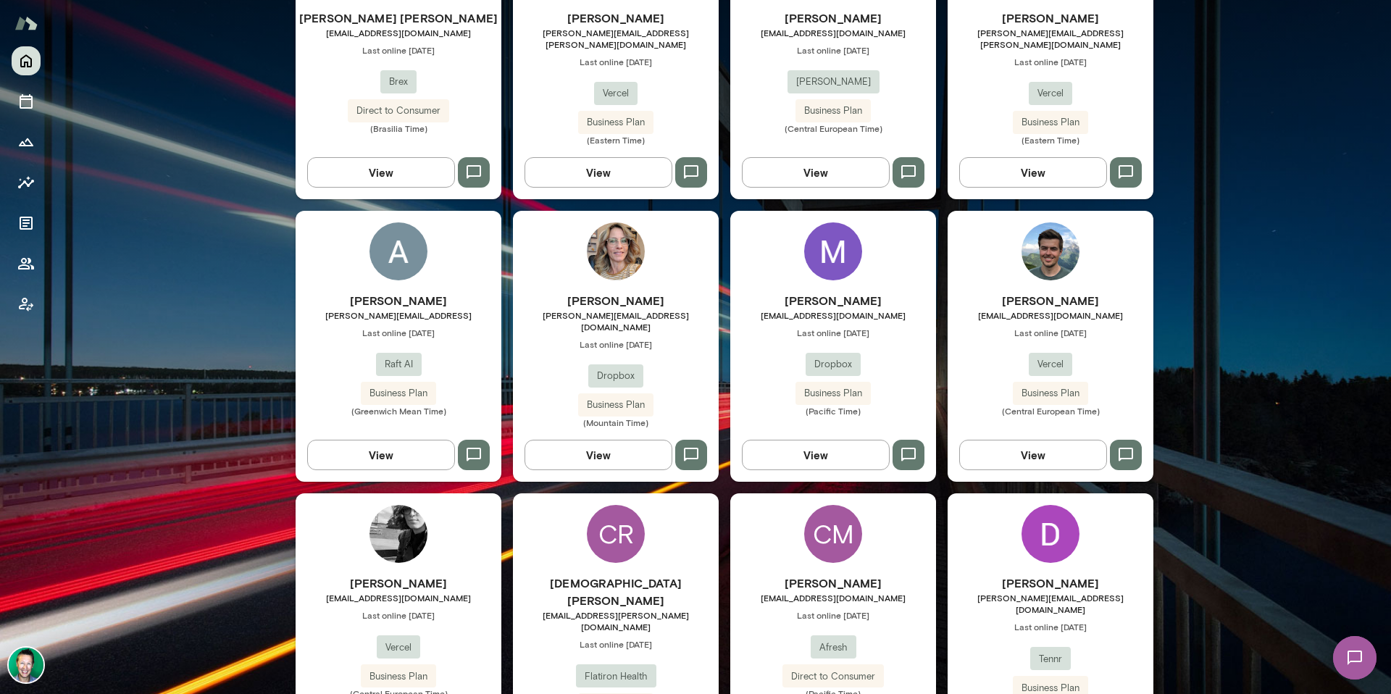
scroll to position [1436, 0]
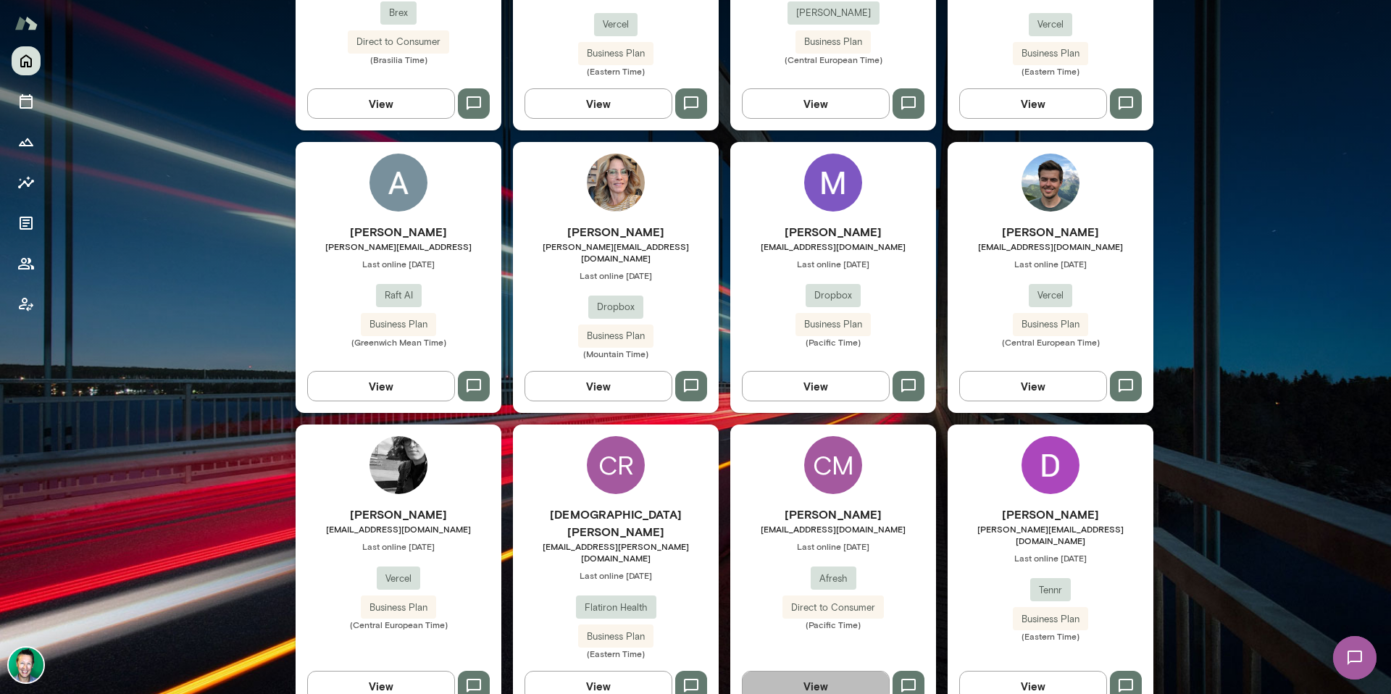
click at [811, 671] on button "View" at bounding box center [816, 686] width 148 height 30
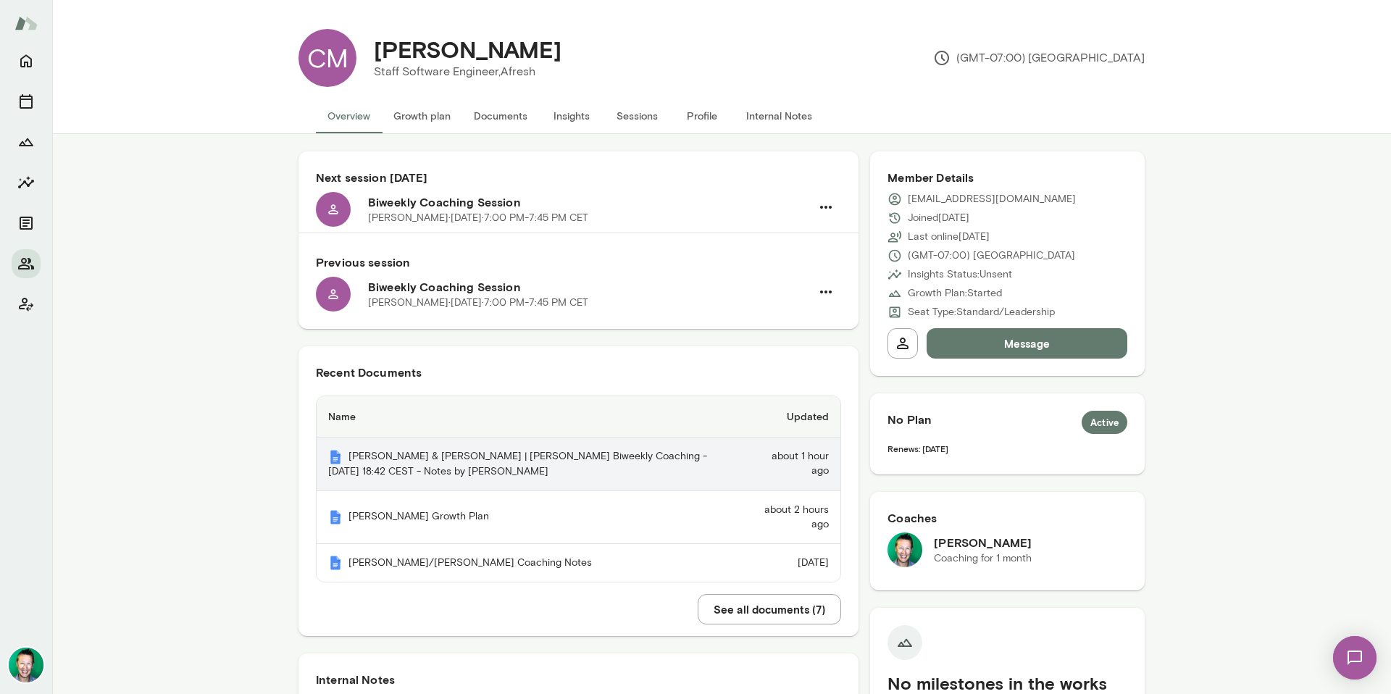
click at [413, 465] on th "Christopher Mark & Brian Lawrence | Mento Biweekly Coaching - 2025/08/21 18:42 …" at bounding box center [534, 465] width 435 height 54
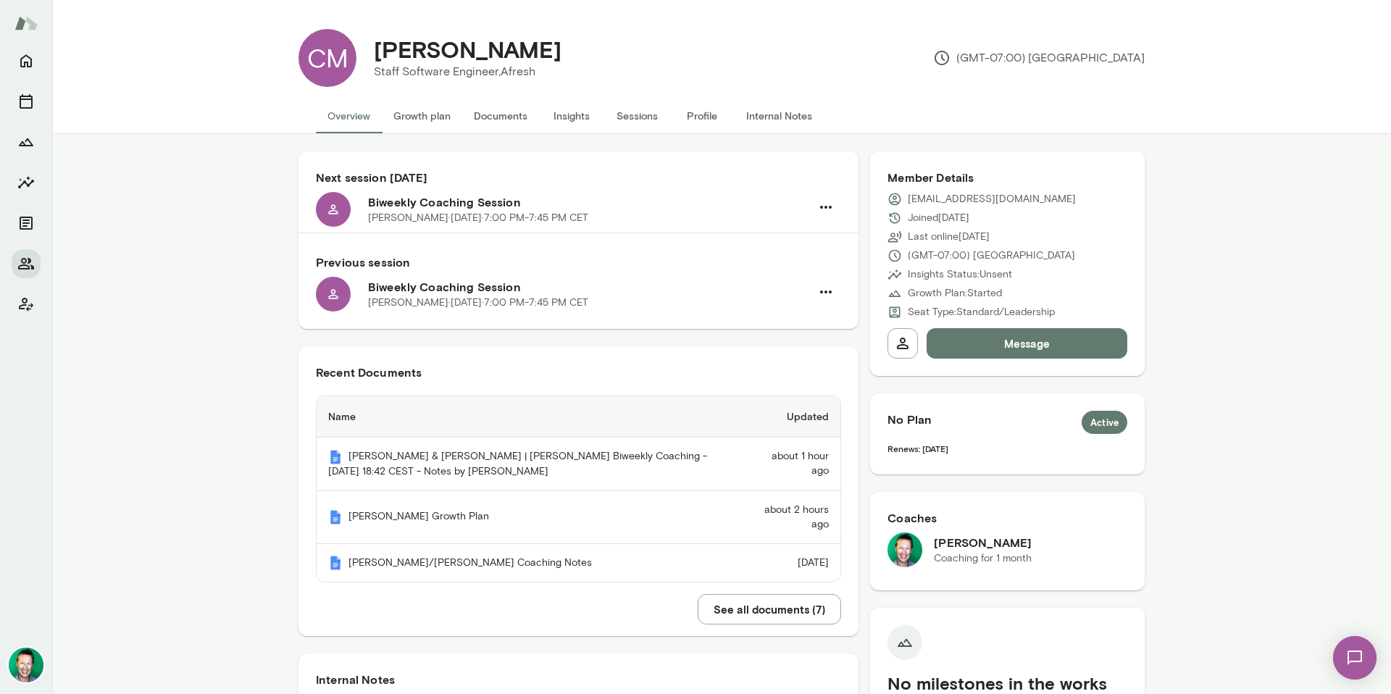
click at [738, 610] on button "See all documents ( 7 )" at bounding box center [769, 609] width 143 height 30
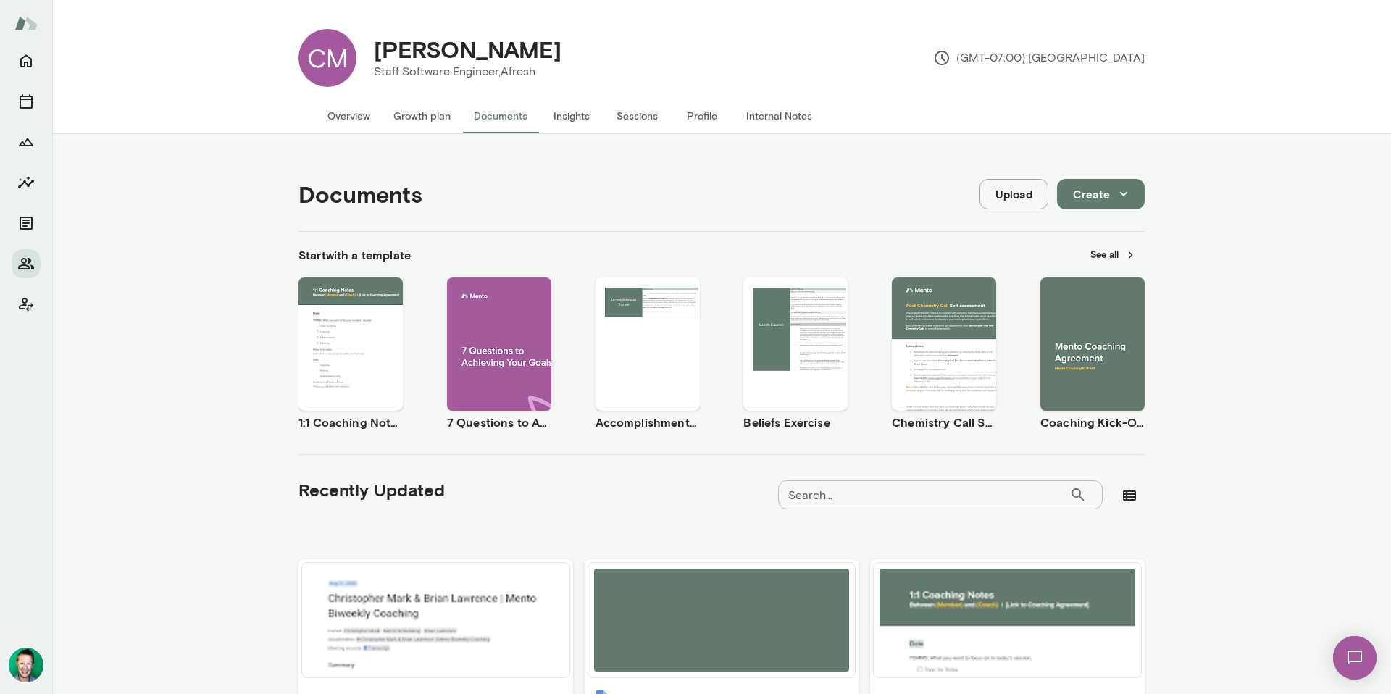
click at [997, 189] on button "Upload" at bounding box center [1014, 194] width 69 height 30
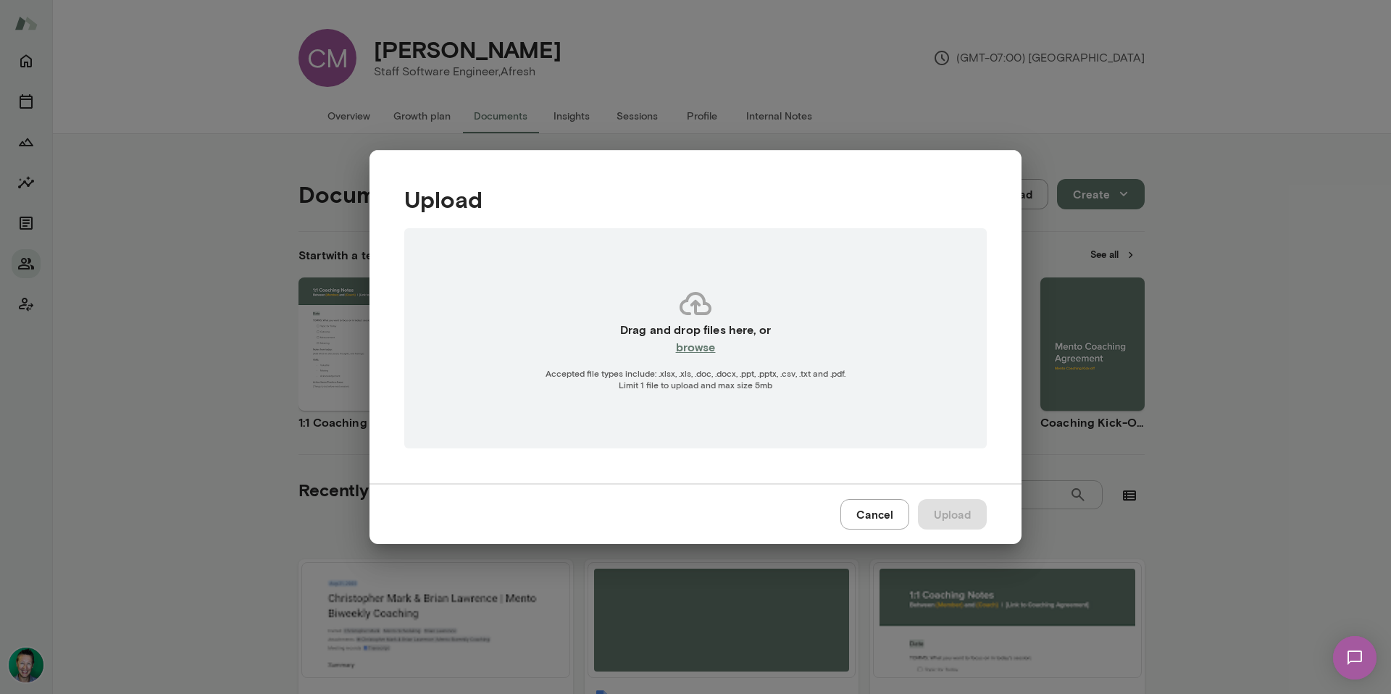
click at [704, 345] on h6 "browse" at bounding box center [696, 346] width 40 height 17
type input "**********"
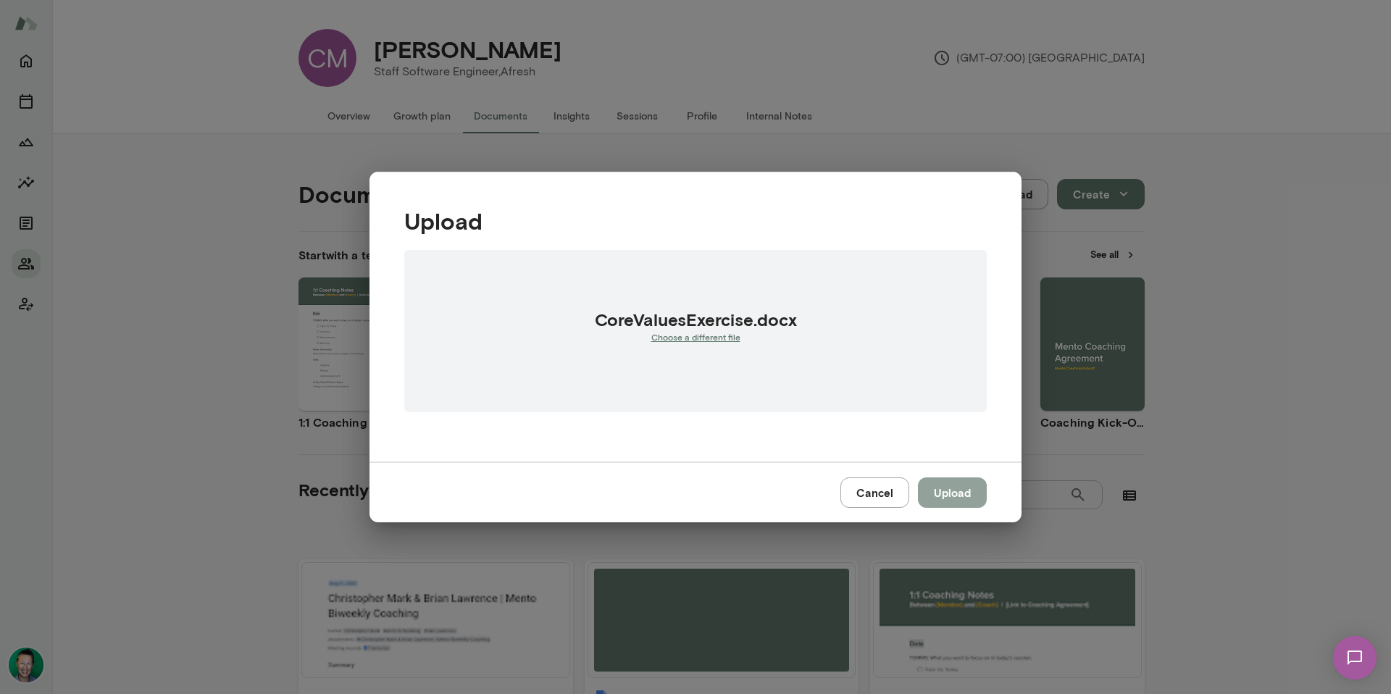
click at [931, 494] on button "Upload" at bounding box center [952, 493] width 69 height 30
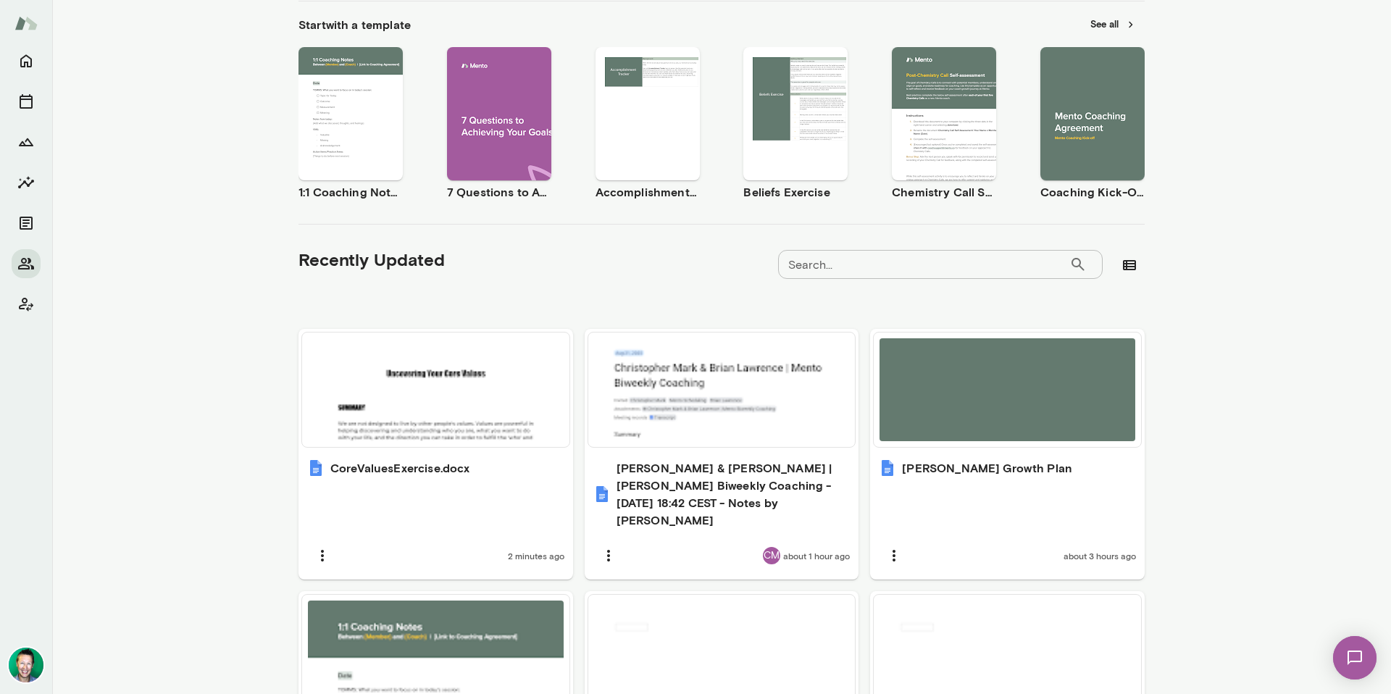
scroll to position [233, 0]
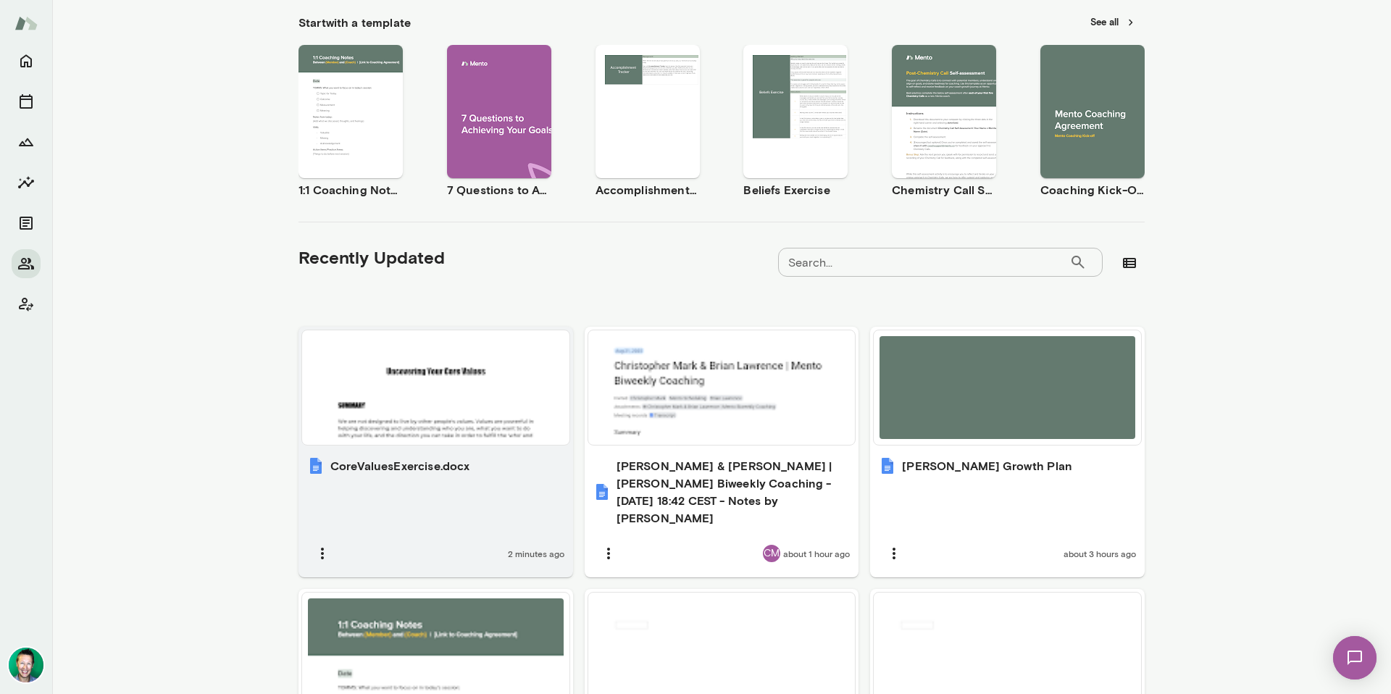
click at [417, 467] on h6 "CoreValuesExercise.docx" at bounding box center [399, 465] width 139 height 17
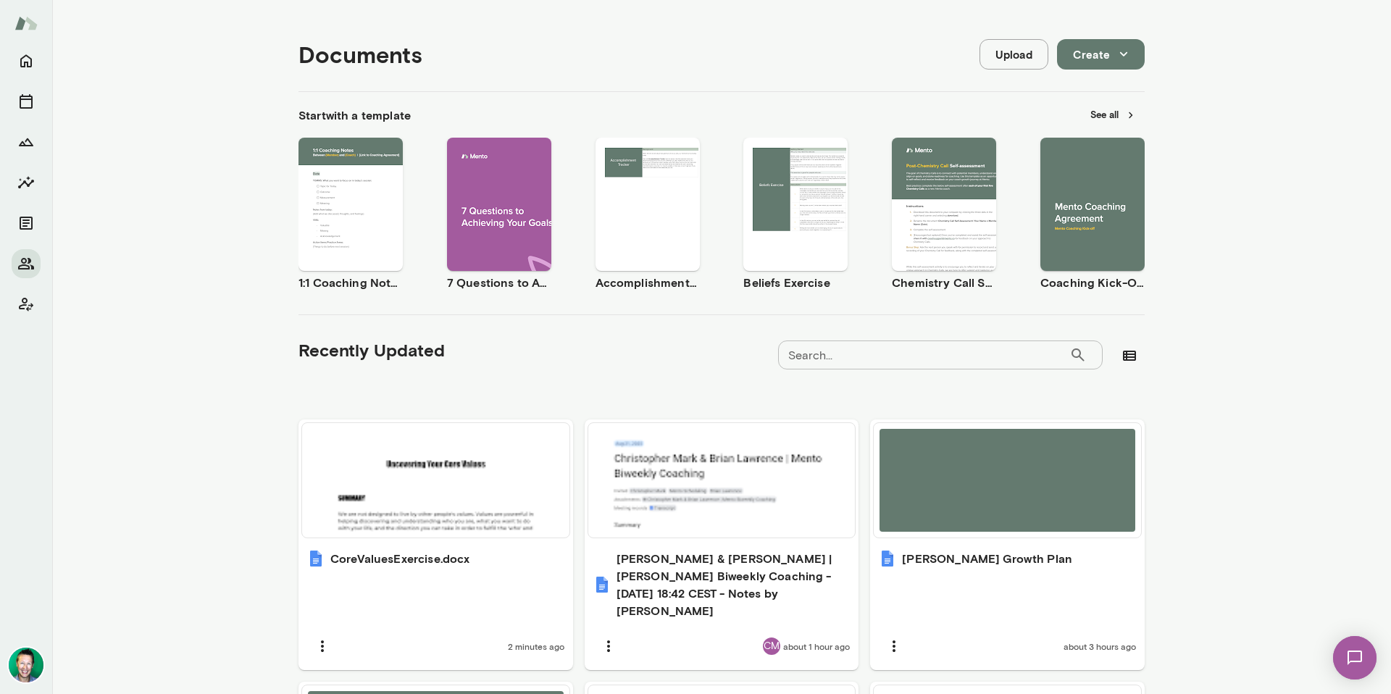
scroll to position [0, 0]
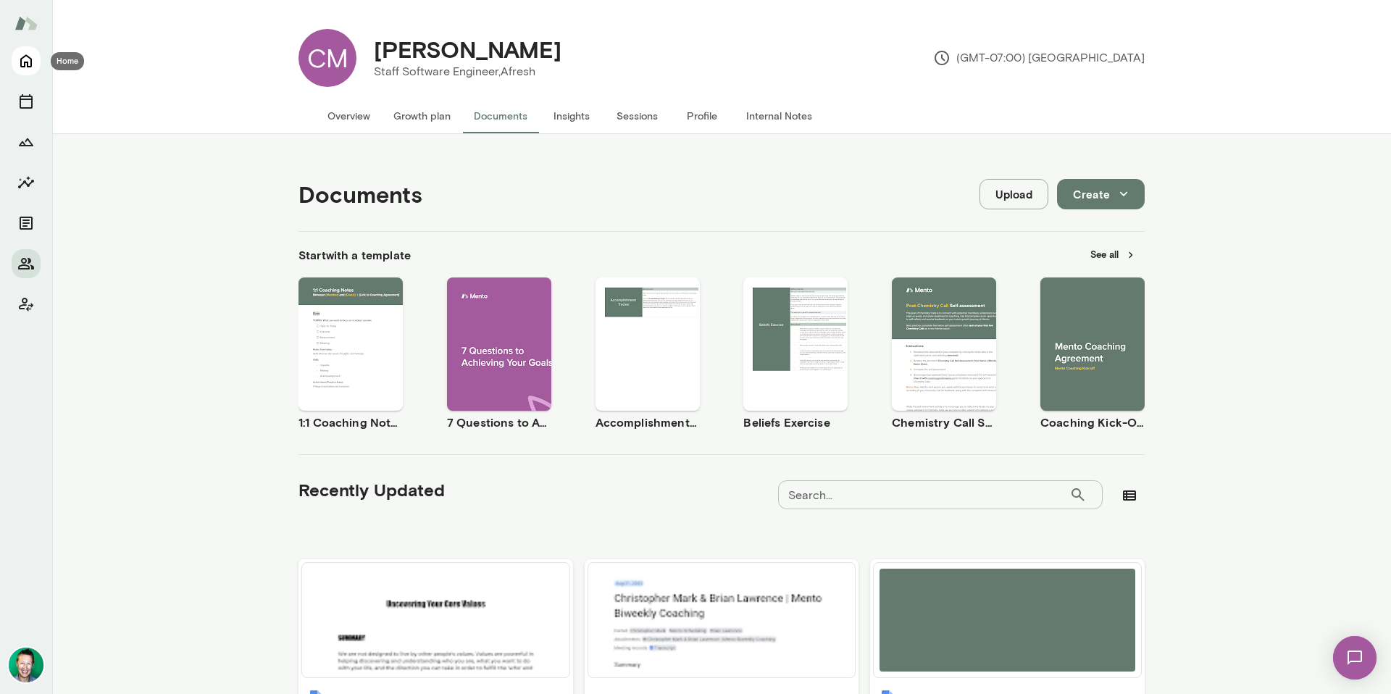
click at [32, 60] on icon "Home" at bounding box center [25, 60] width 17 height 17
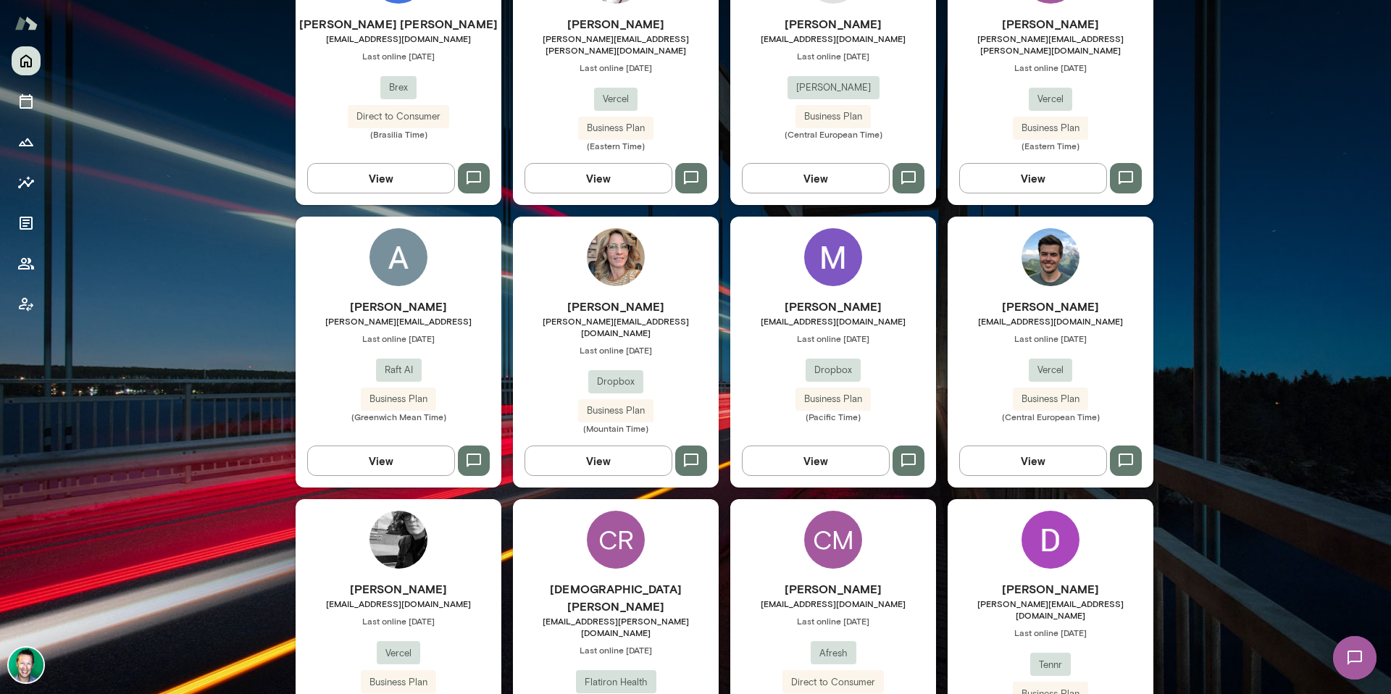
scroll to position [1423, 0]
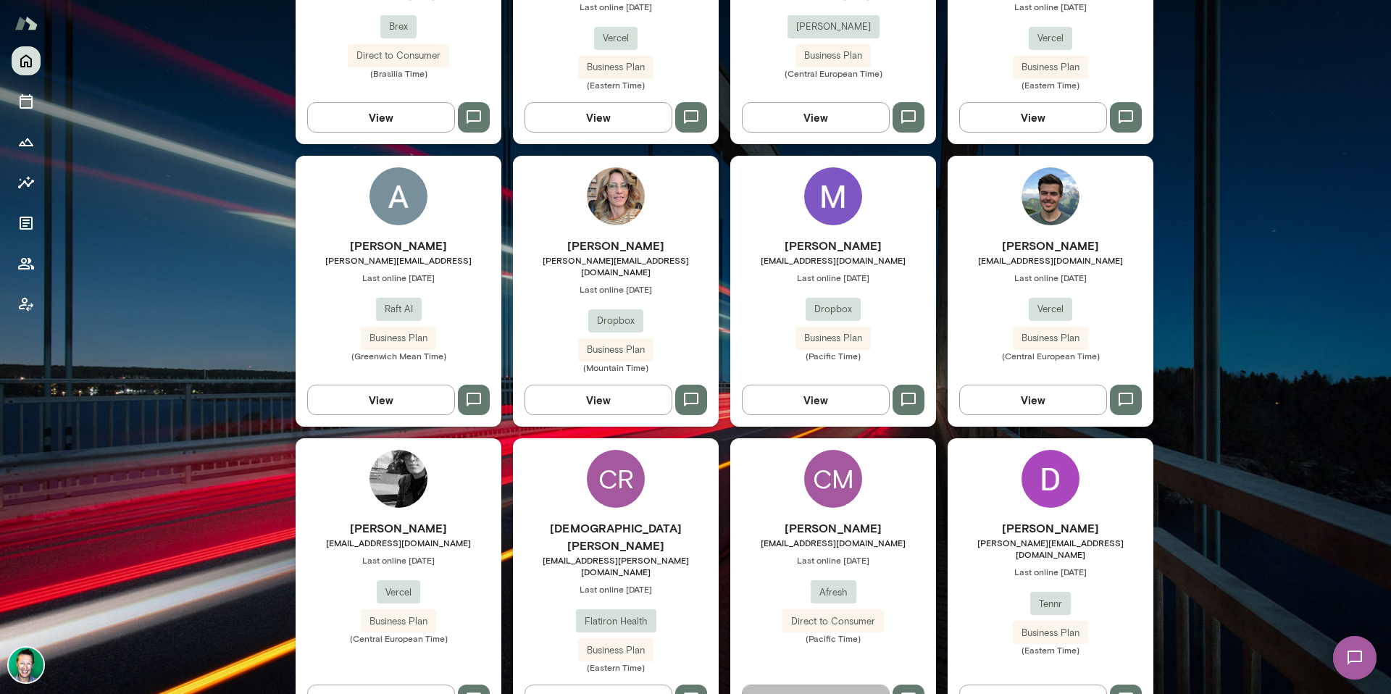
click at [777, 685] on button "View" at bounding box center [816, 700] width 148 height 30
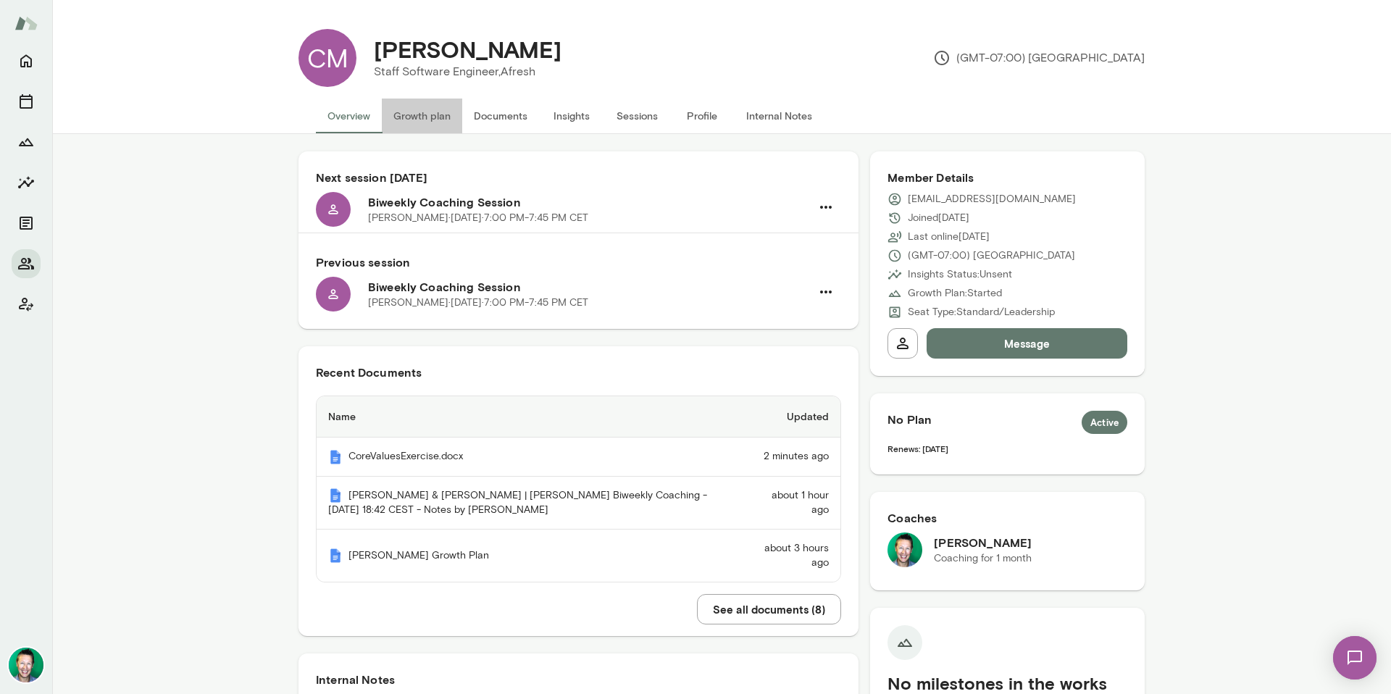
click at [420, 115] on button "Growth plan" at bounding box center [422, 116] width 80 height 35
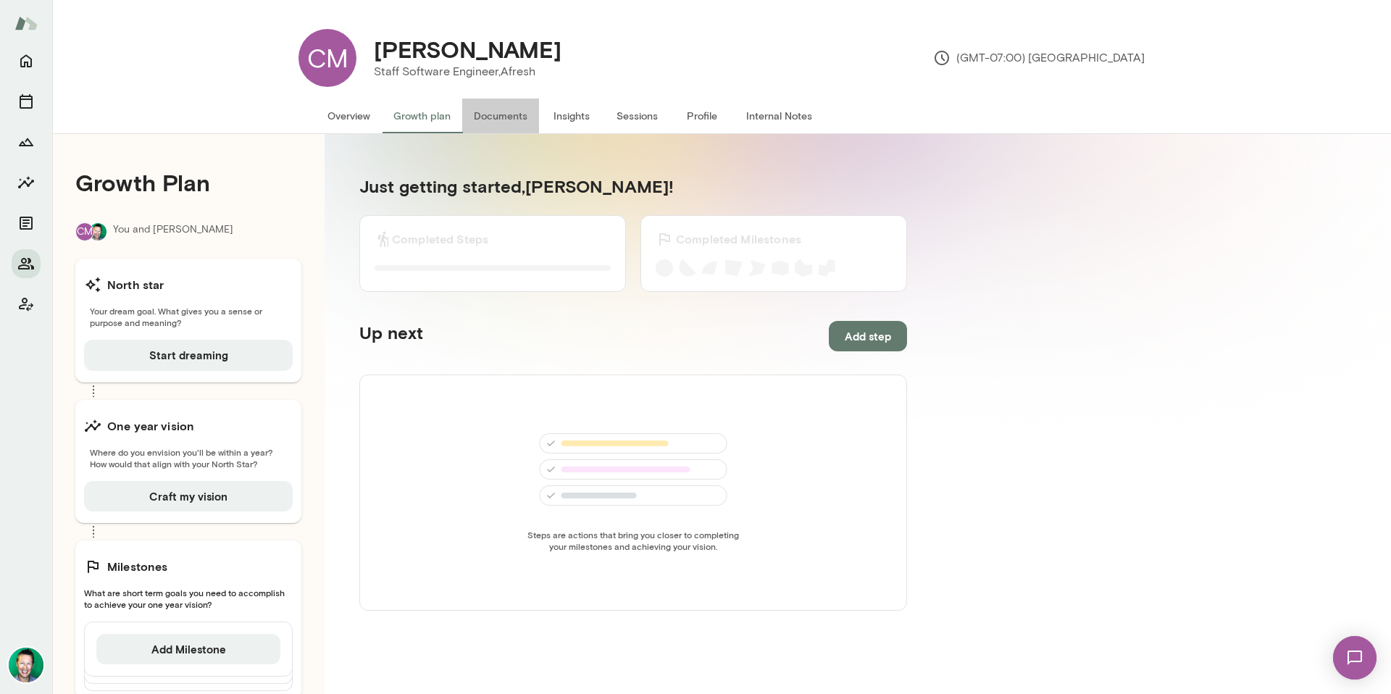
click at [494, 115] on button "Documents" at bounding box center [500, 116] width 77 height 35
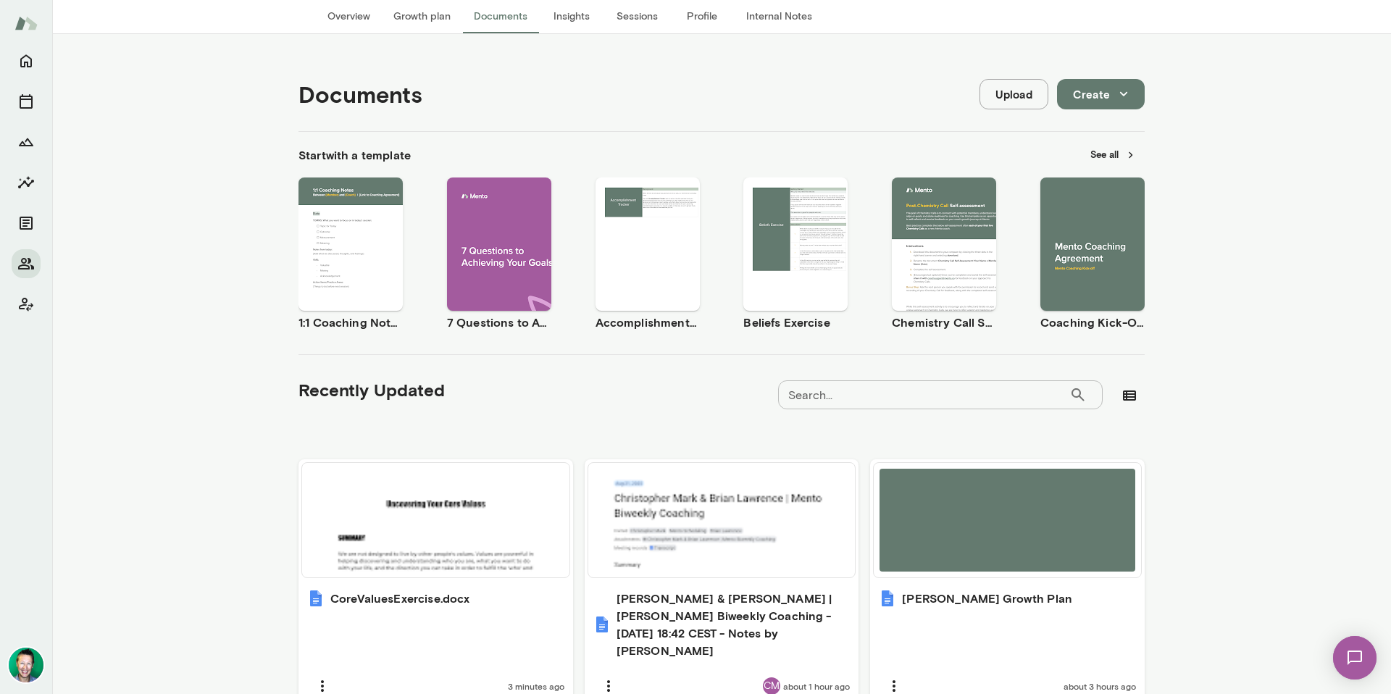
scroll to position [109, 0]
